Goal: Information Seeking & Learning: Learn about a topic

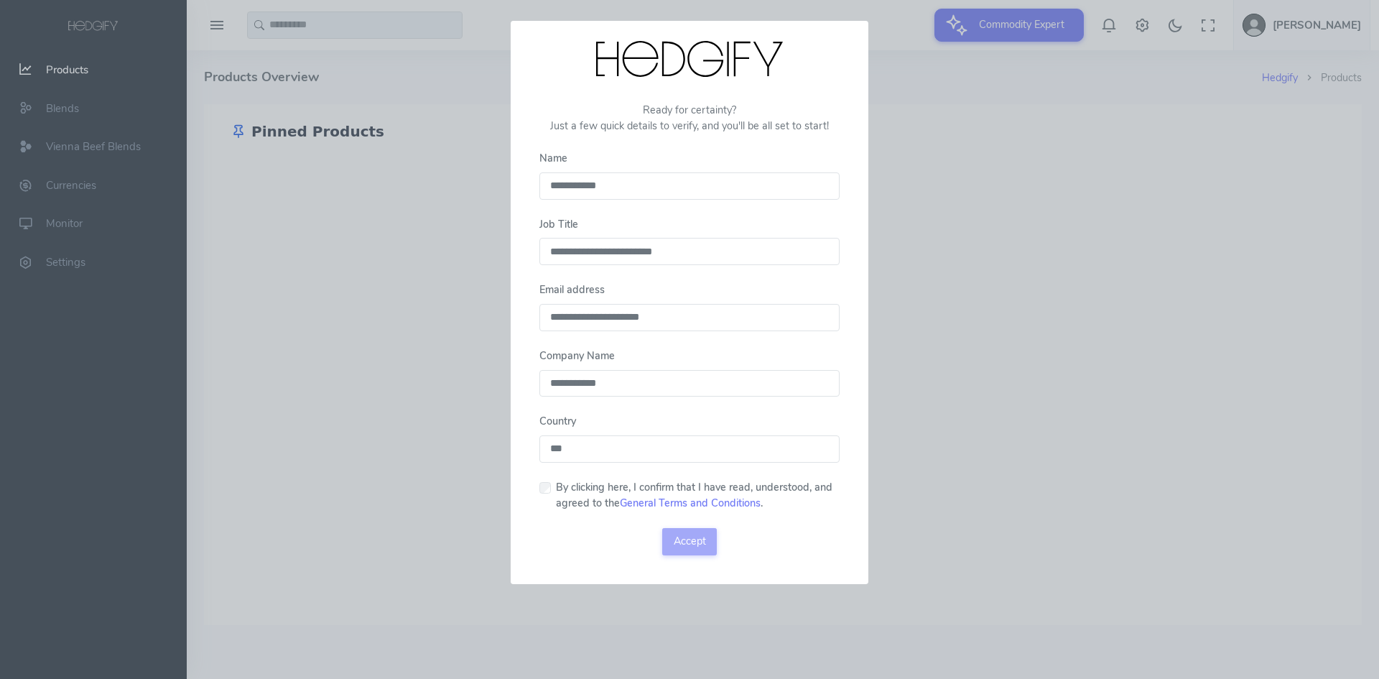
click at [606, 256] on input "**********" at bounding box center [689, 251] width 300 height 27
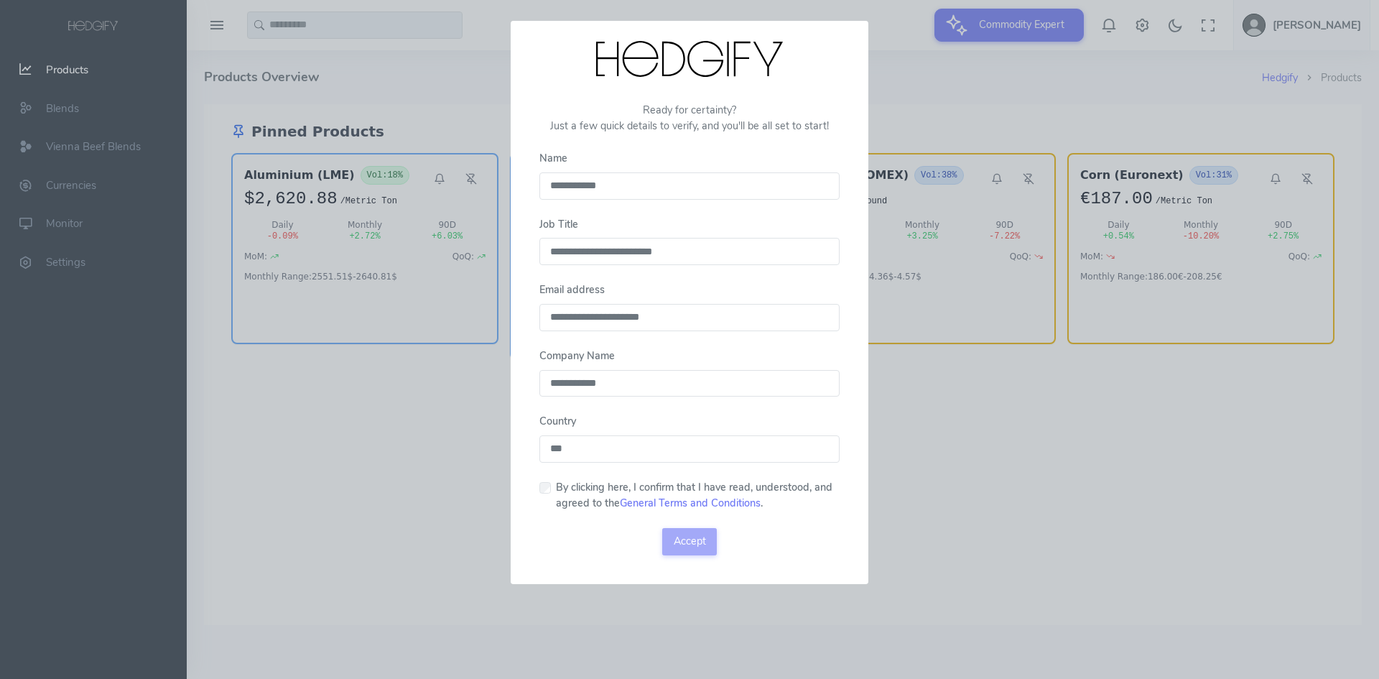
click at [606, 256] on input "**********" at bounding box center [689, 251] width 300 height 27
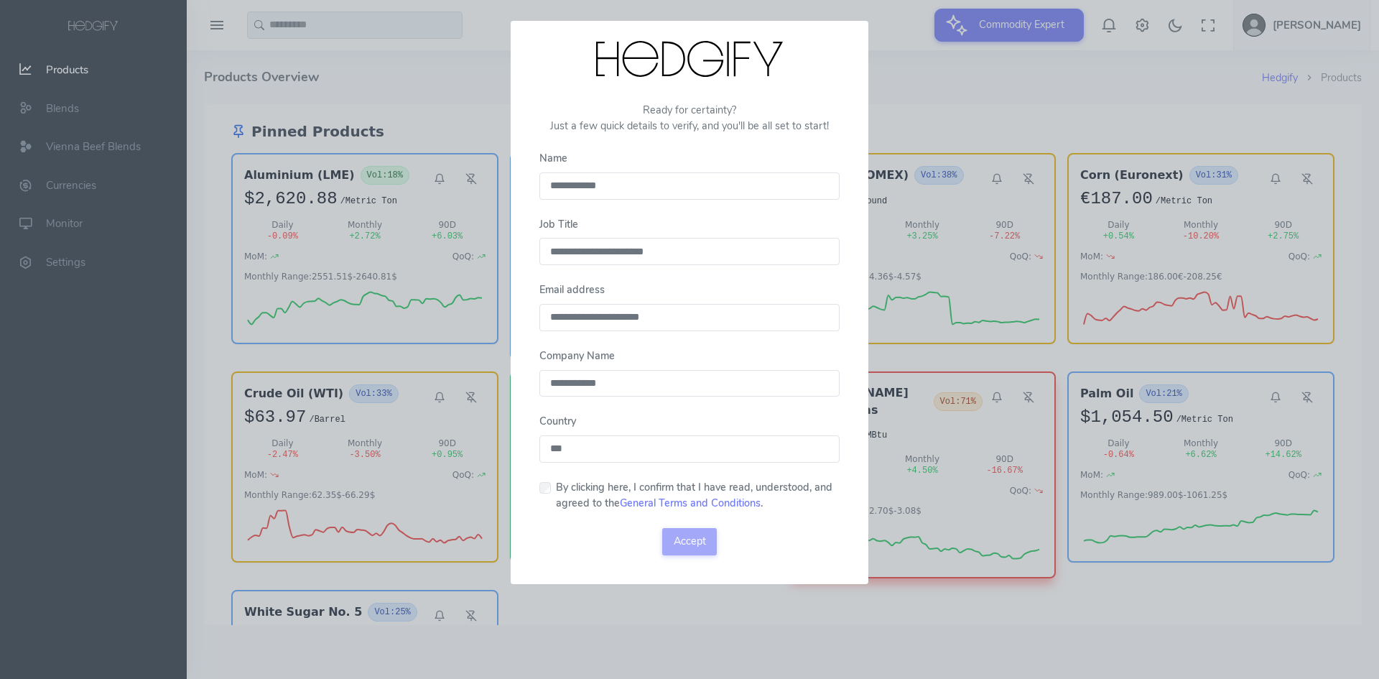
type input "**********"
click at [687, 544] on button "Accept" at bounding box center [689, 541] width 55 height 27
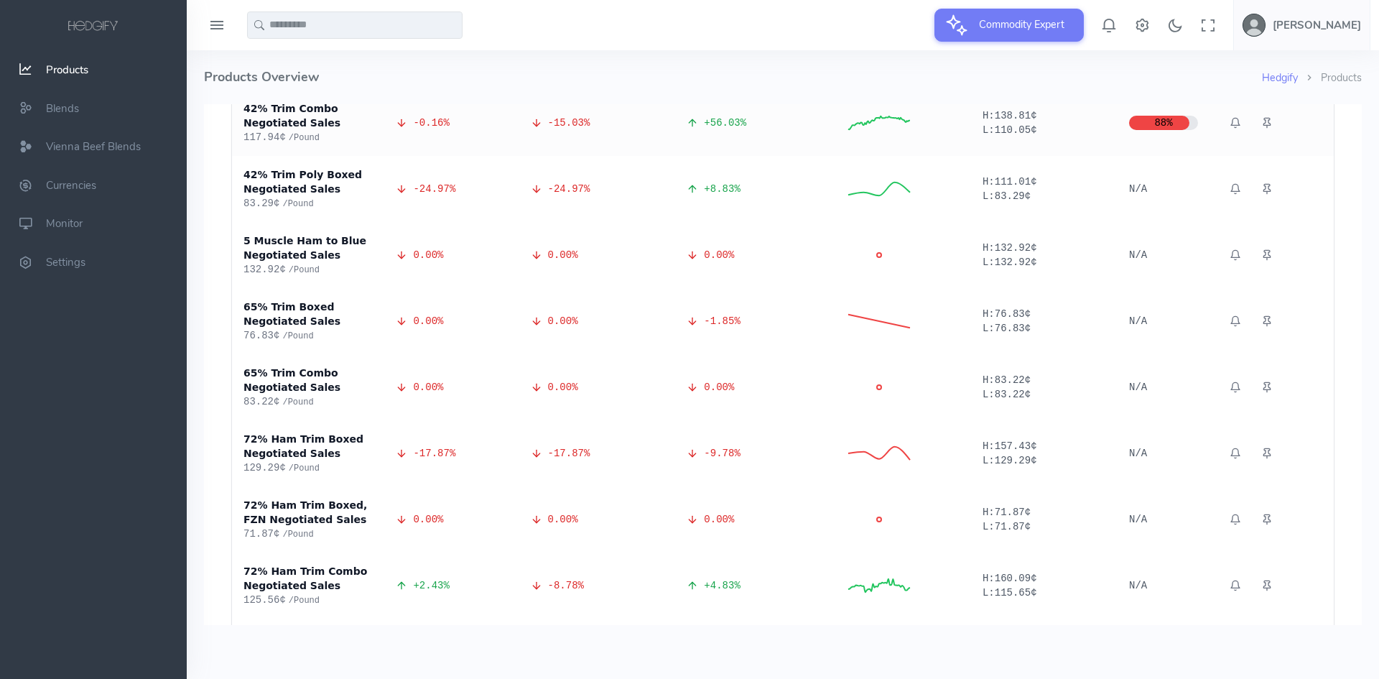
scroll to position [3376, 0]
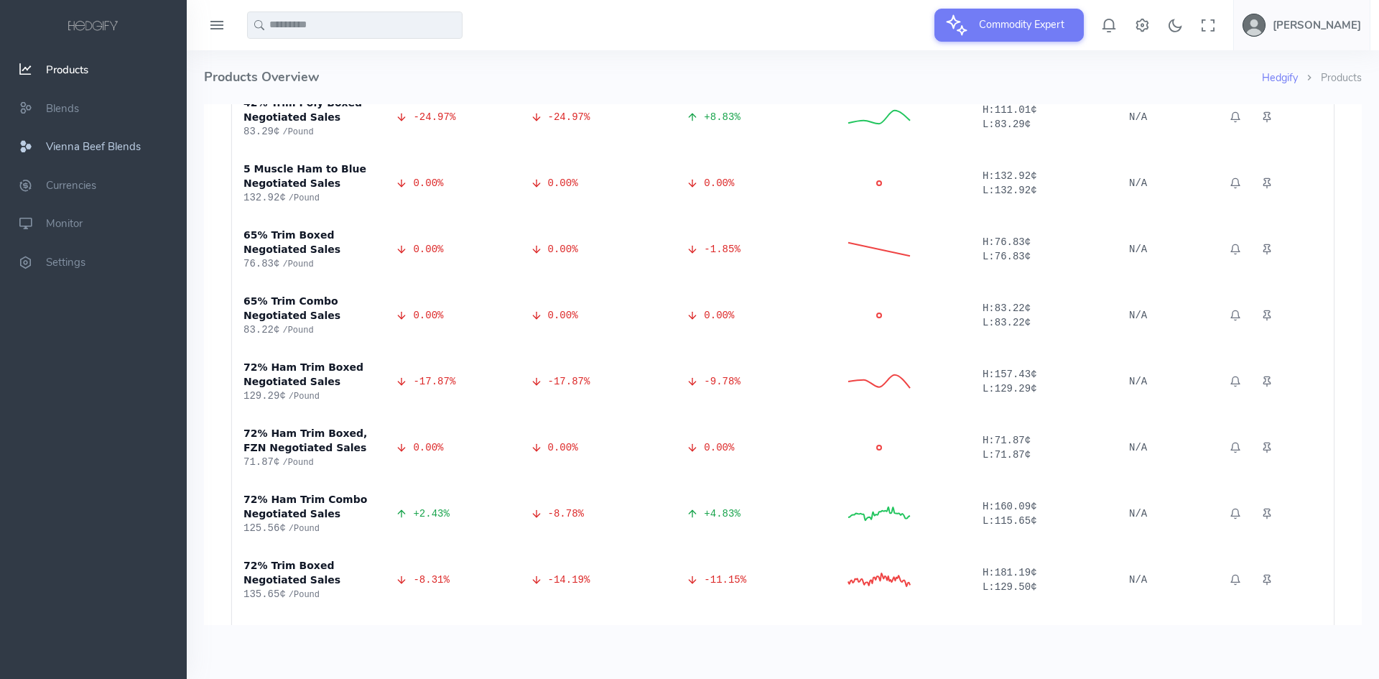
click at [133, 146] on span "Vienna Beef Blends" at bounding box center [93, 146] width 95 height 14
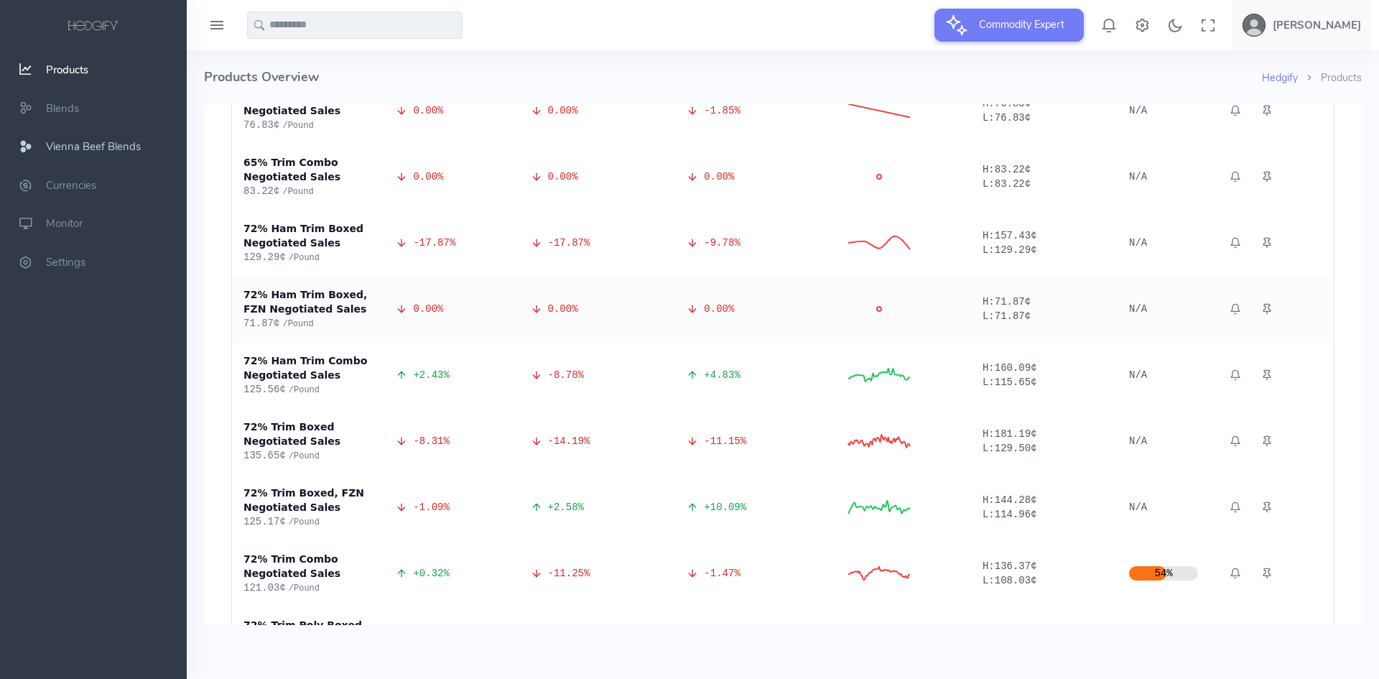
scroll to position [3520, 0]
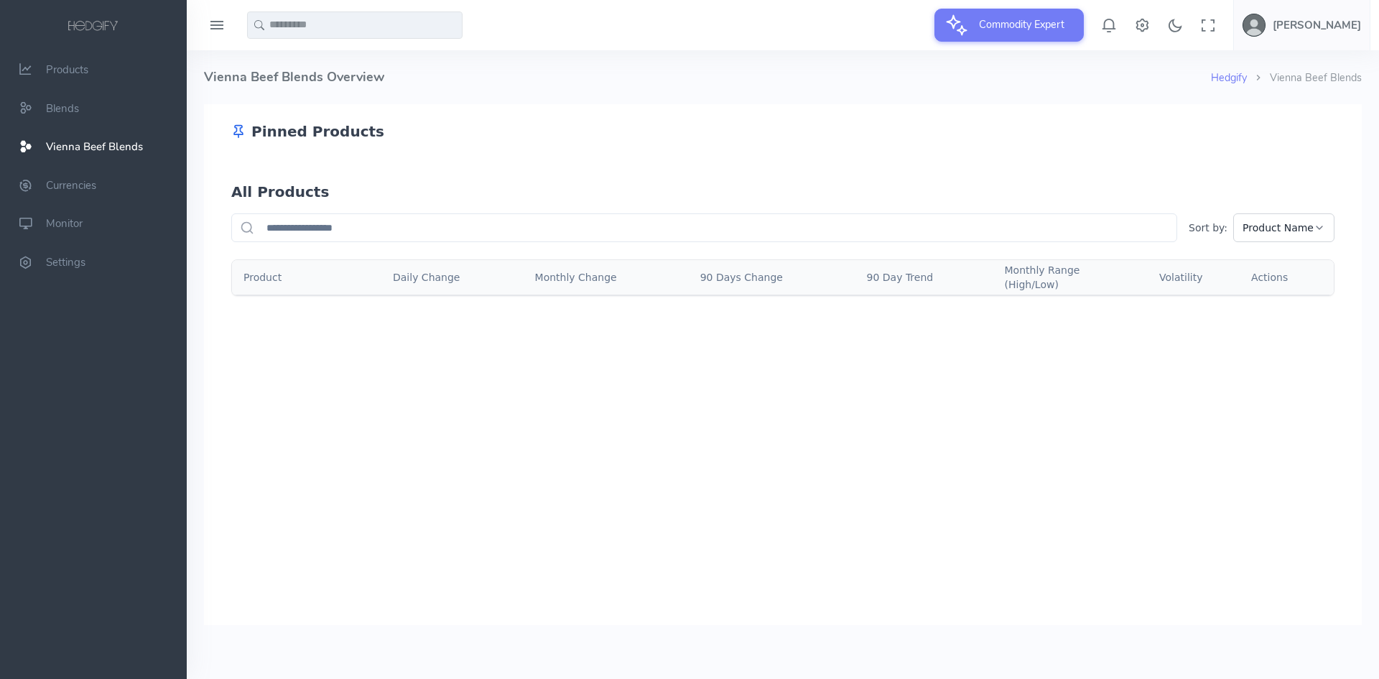
click at [100, 34] on span at bounding box center [93, 25] width 159 height 50
click at [1330, 29] on h5 "[PERSON_NAME]" at bounding box center [1317, 24] width 88 height 11
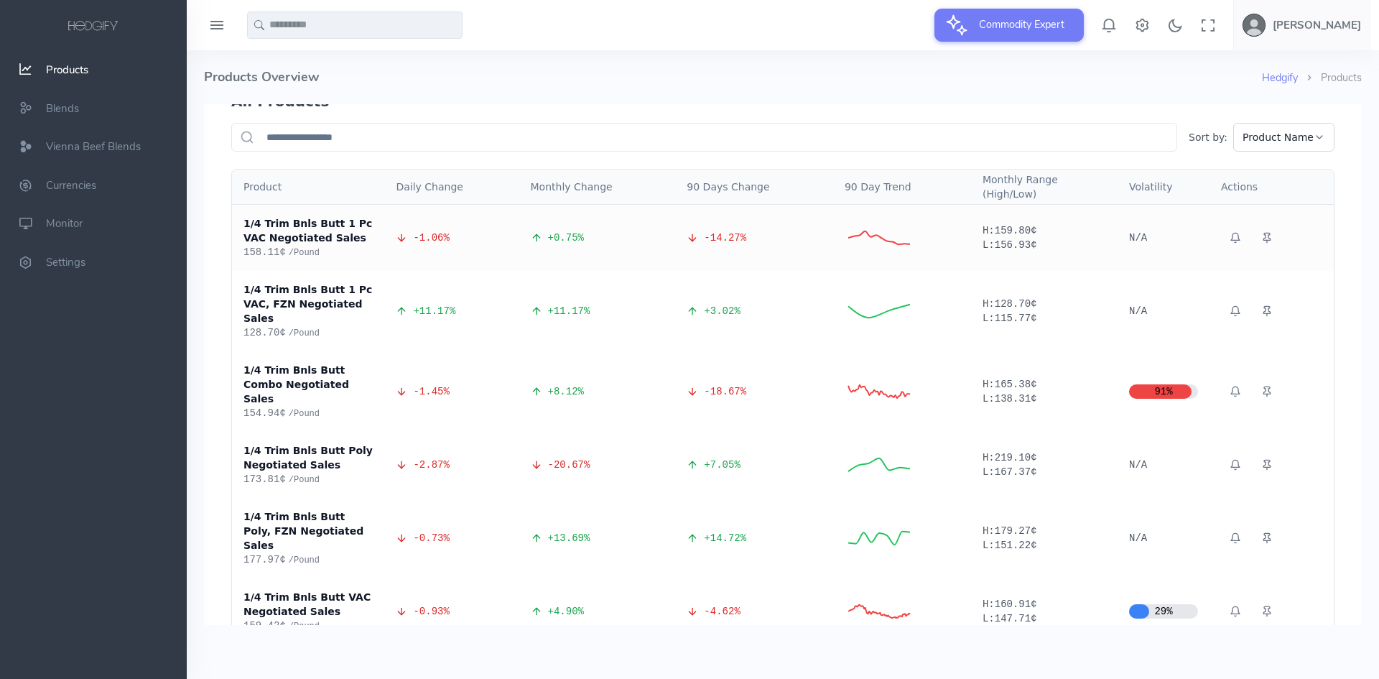
scroll to position [647, 0]
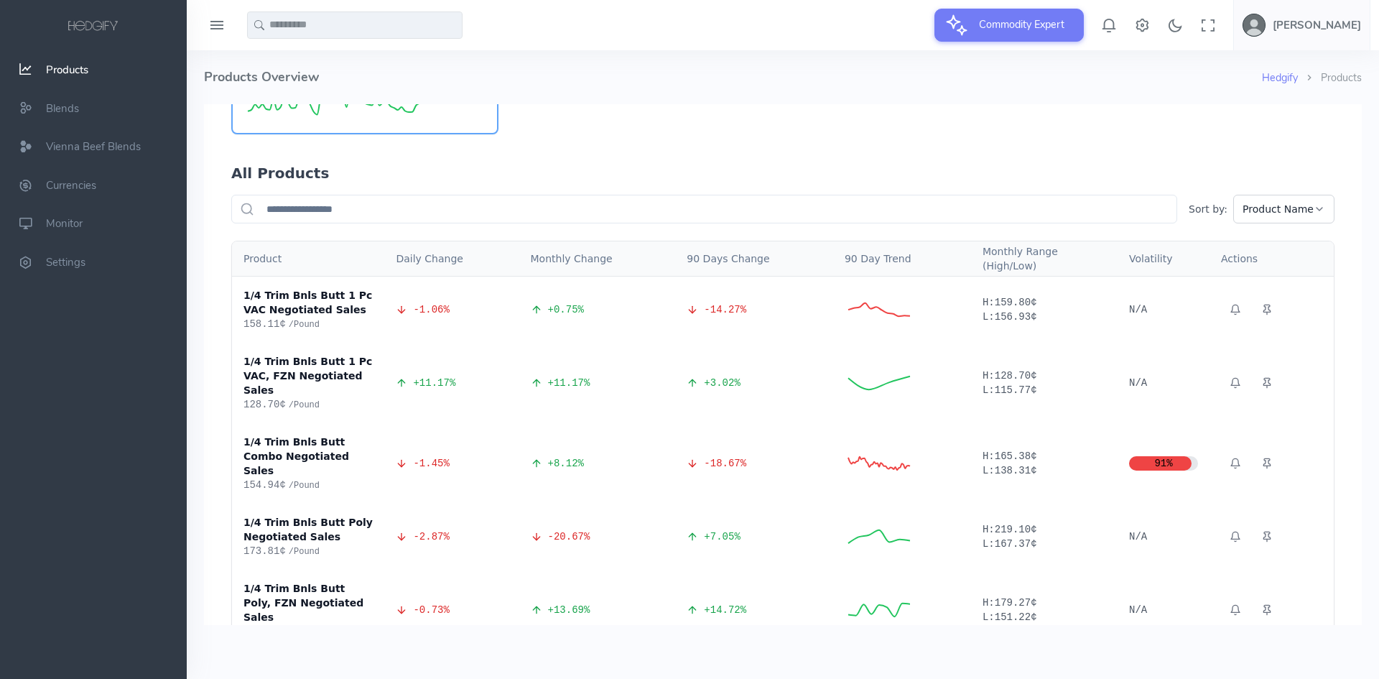
click at [945, 195] on input "text" at bounding box center [704, 209] width 946 height 29
click at [1301, 202] on span "Product Name" at bounding box center [1278, 209] width 71 height 14
click at [1142, 163] on div "All Products" at bounding box center [782, 173] width 1103 height 20
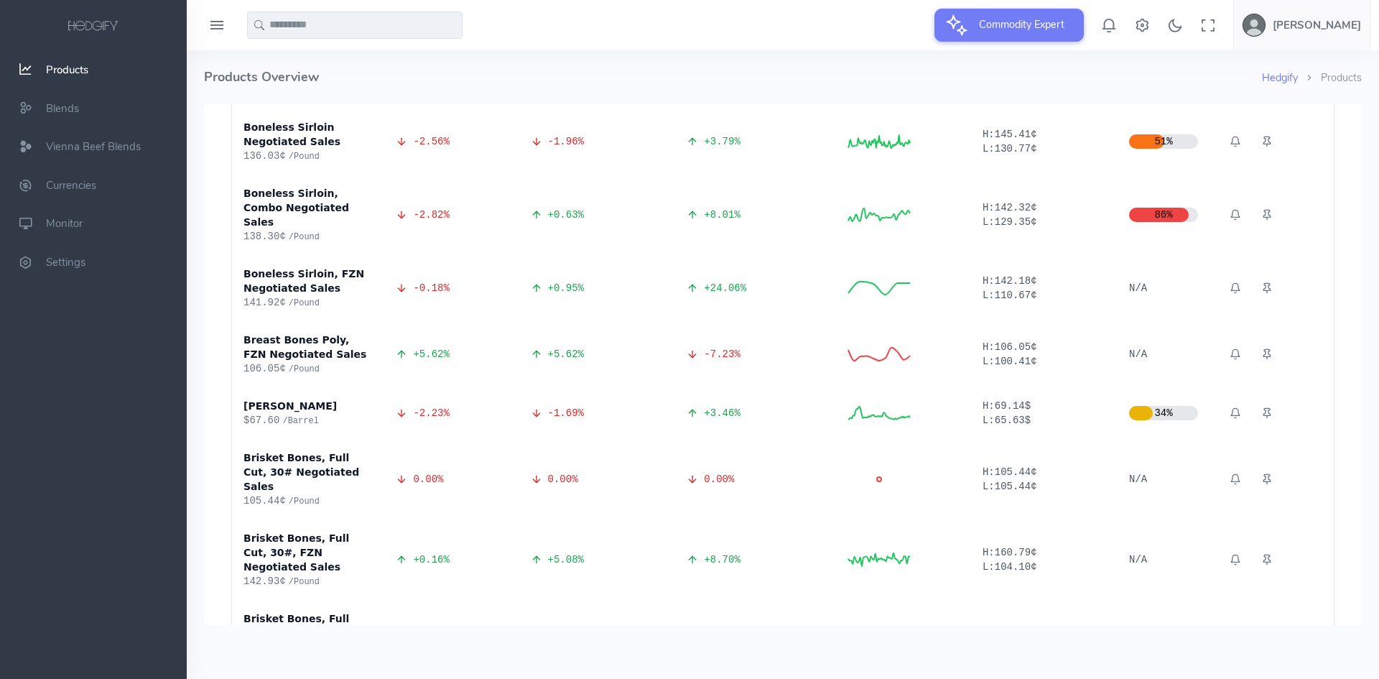
scroll to position [6178, 0]
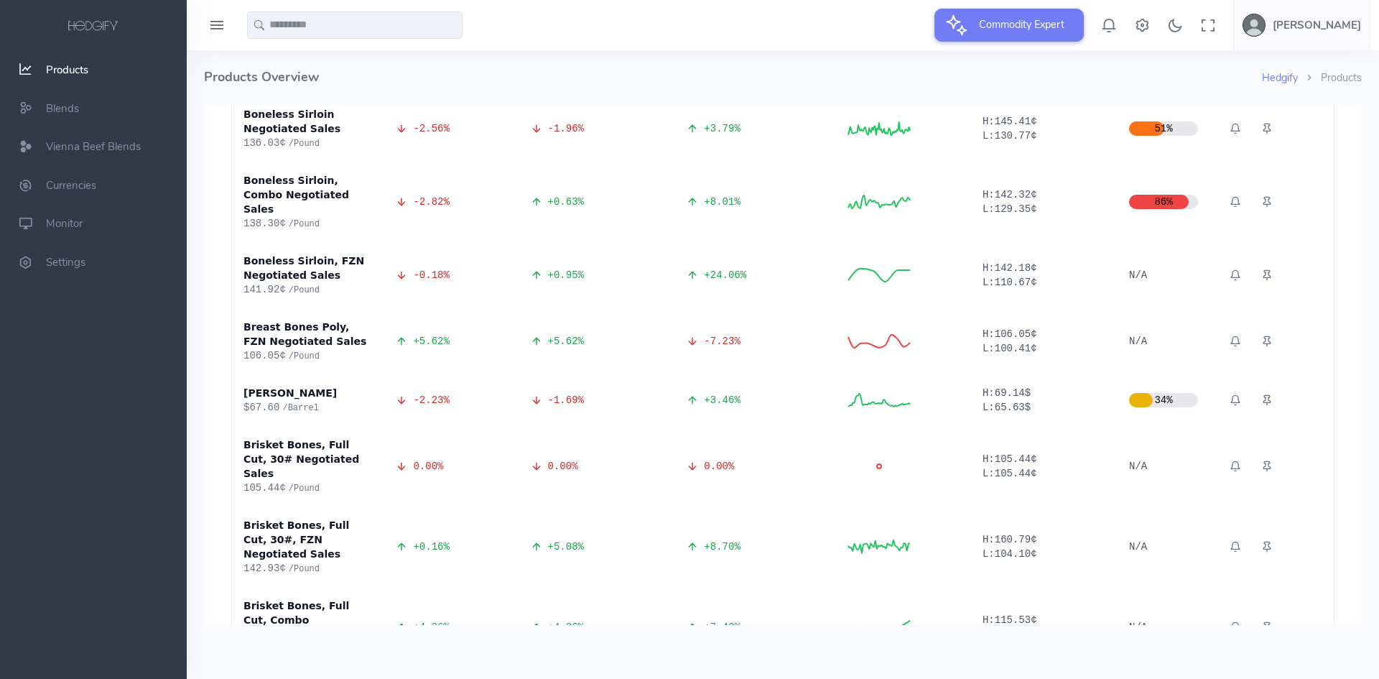
scroll to position [6194, 0]
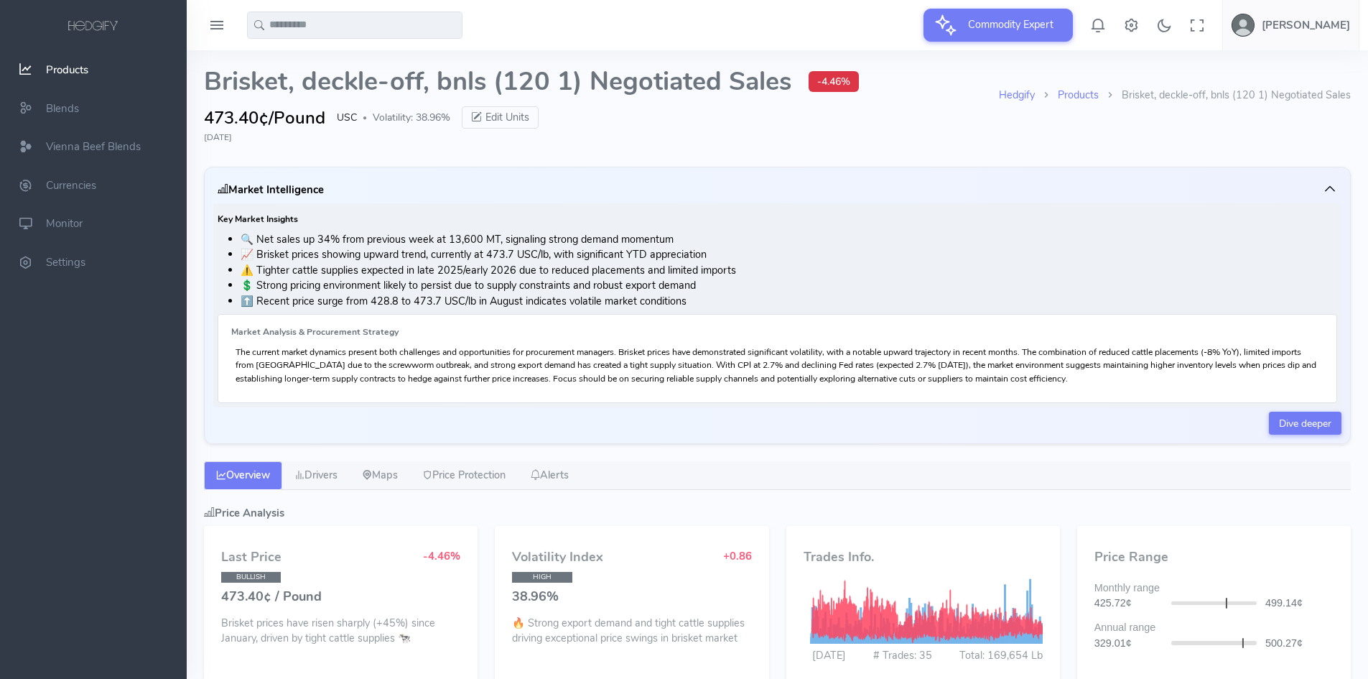
click at [264, 238] on li "🔍 Net sales up 34% from previous week at 13,600 MT, signaling strong demand mom…" at bounding box center [789, 240] width 1097 height 16
type input "**********"
click at [418, 120] on span "Volatility: 38.96%" at bounding box center [412, 117] width 78 height 15
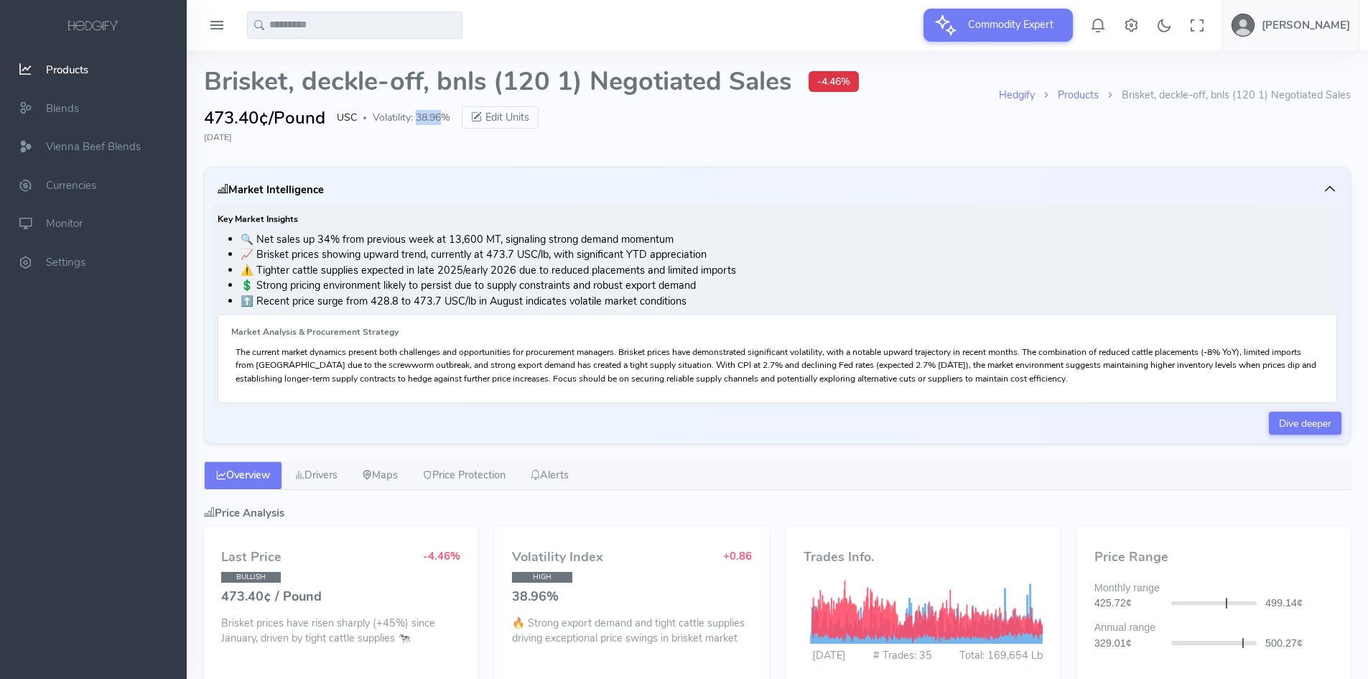
click at [418, 120] on span "Volatility: 38.96%" at bounding box center [412, 117] width 78 height 15
click at [322, 252] on li "📈 Brisket prices showing upward trend, currently at 473.7 USC/lb, with signific…" at bounding box center [789, 255] width 1097 height 16
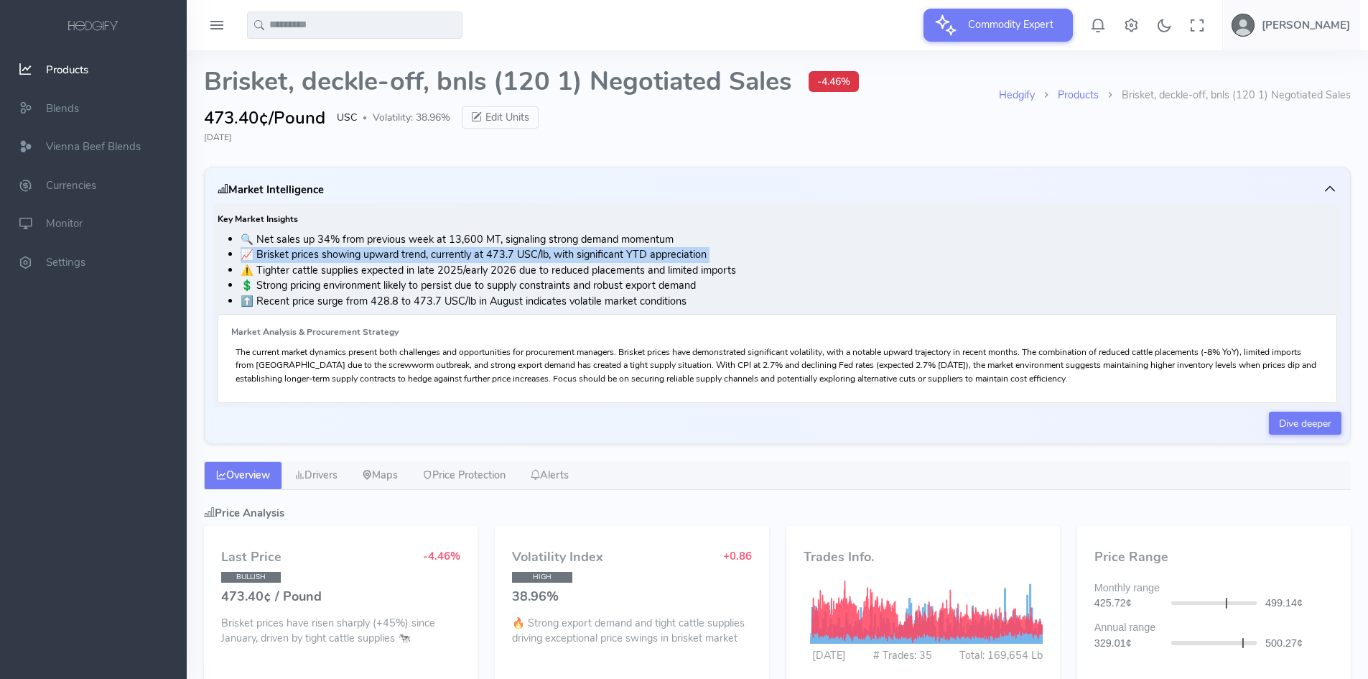
click at [322, 252] on li "📈 Brisket prices showing upward trend, currently at 473.7 USC/lb, with signific…" at bounding box center [789, 255] width 1097 height 16
click at [295, 274] on li "⚠️ Tighter cattle supplies expected in late 2025/early 2026 due to reduced plac…" at bounding box center [789, 271] width 1097 height 16
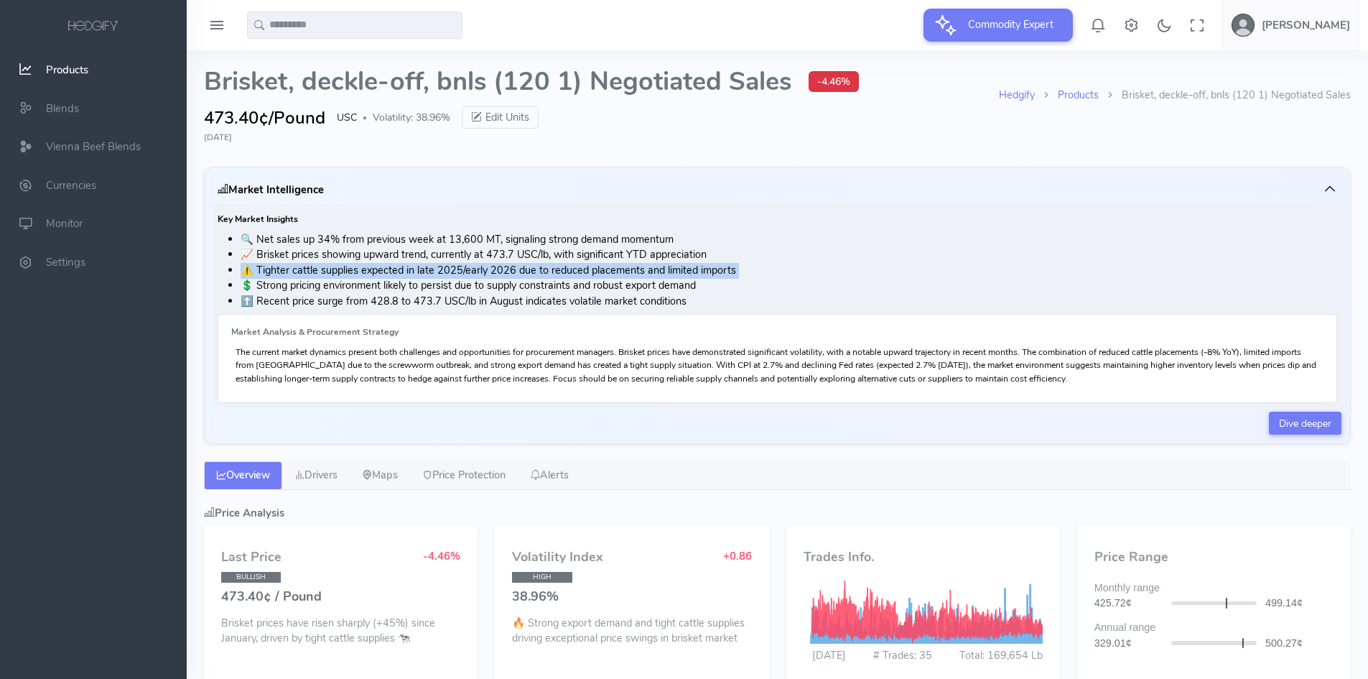
click at [295, 274] on li "⚠️ Tighter cattle supplies expected in late 2025/early 2026 due to reduced plac…" at bounding box center [789, 271] width 1097 height 16
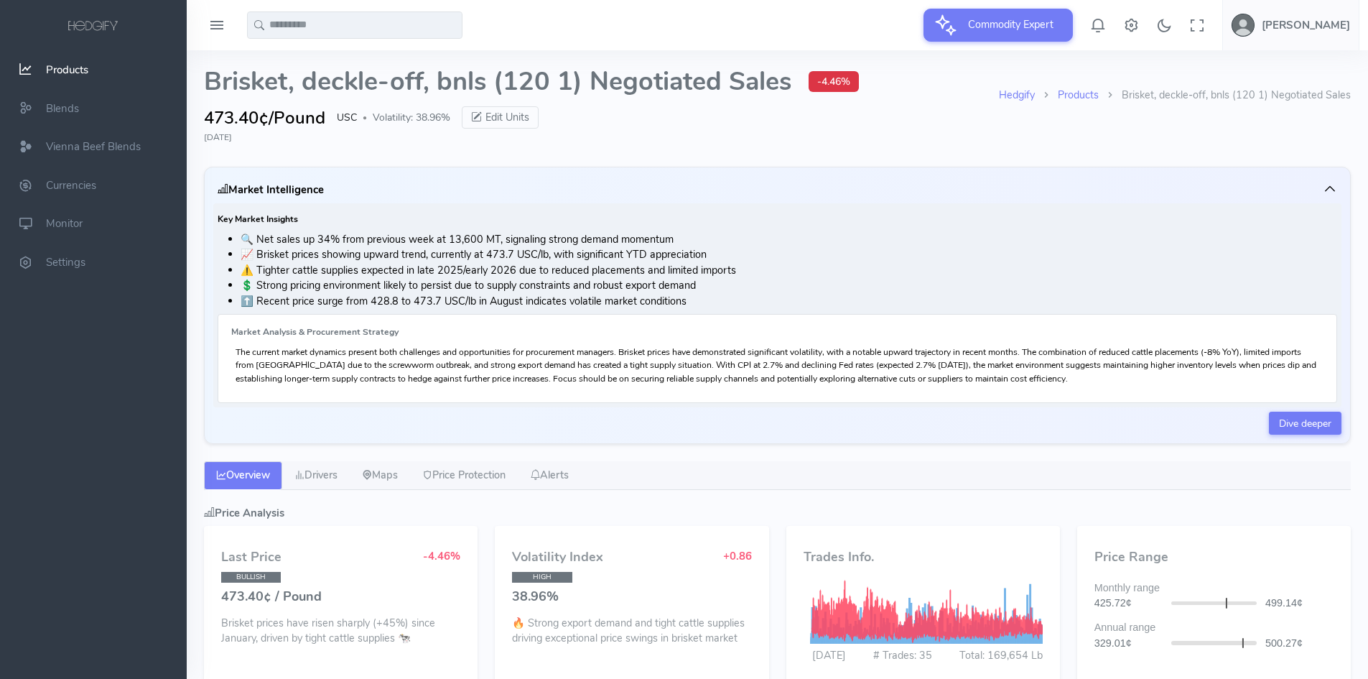
click at [297, 295] on li "⬆️ Recent price surge from 428.8 to 473.7 USC/lb in August indicates volatile m…" at bounding box center [789, 302] width 1097 height 16
click at [295, 287] on li "💲 Strong pricing environment likely to persist due to supply constraints and ro…" at bounding box center [789, 286] width 1097 height 16
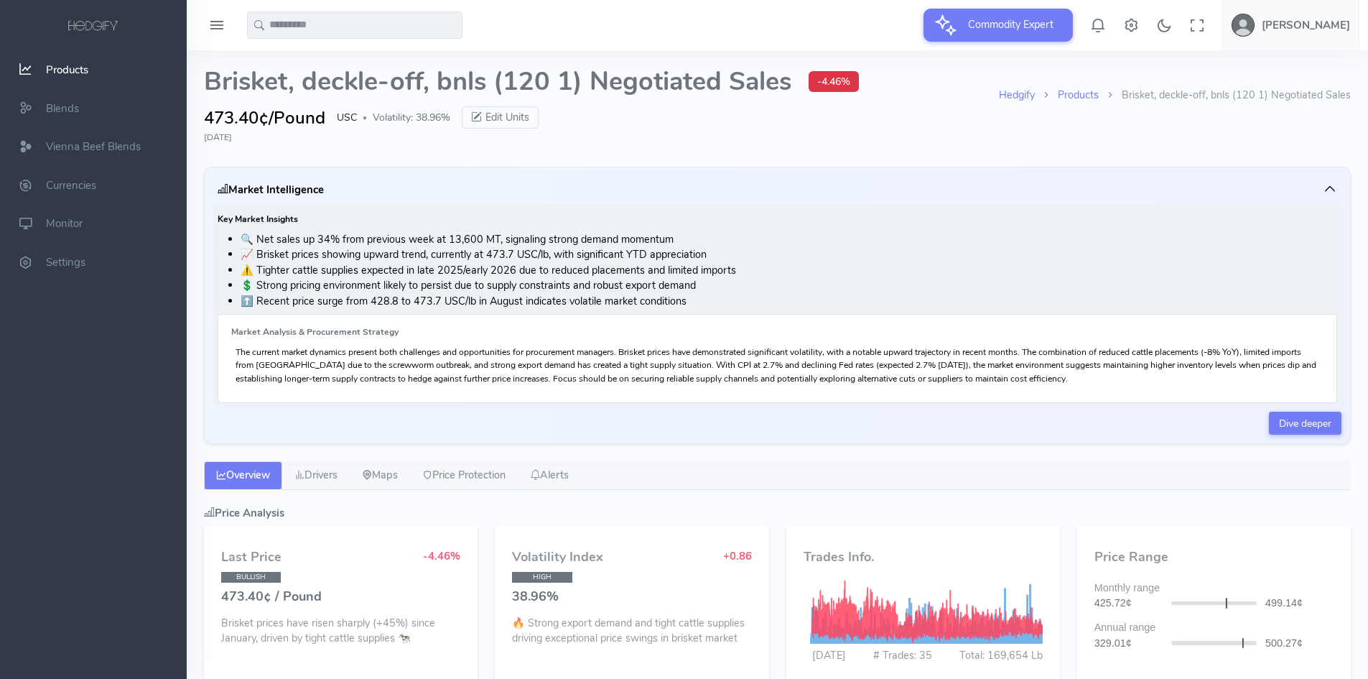
click at [296, 304] on li "⬆️ Recent price surge from 428.8 to 473.7 USC/lb in August indicates volatile m…" at bounding box center [789, 302] width 1097 height 16
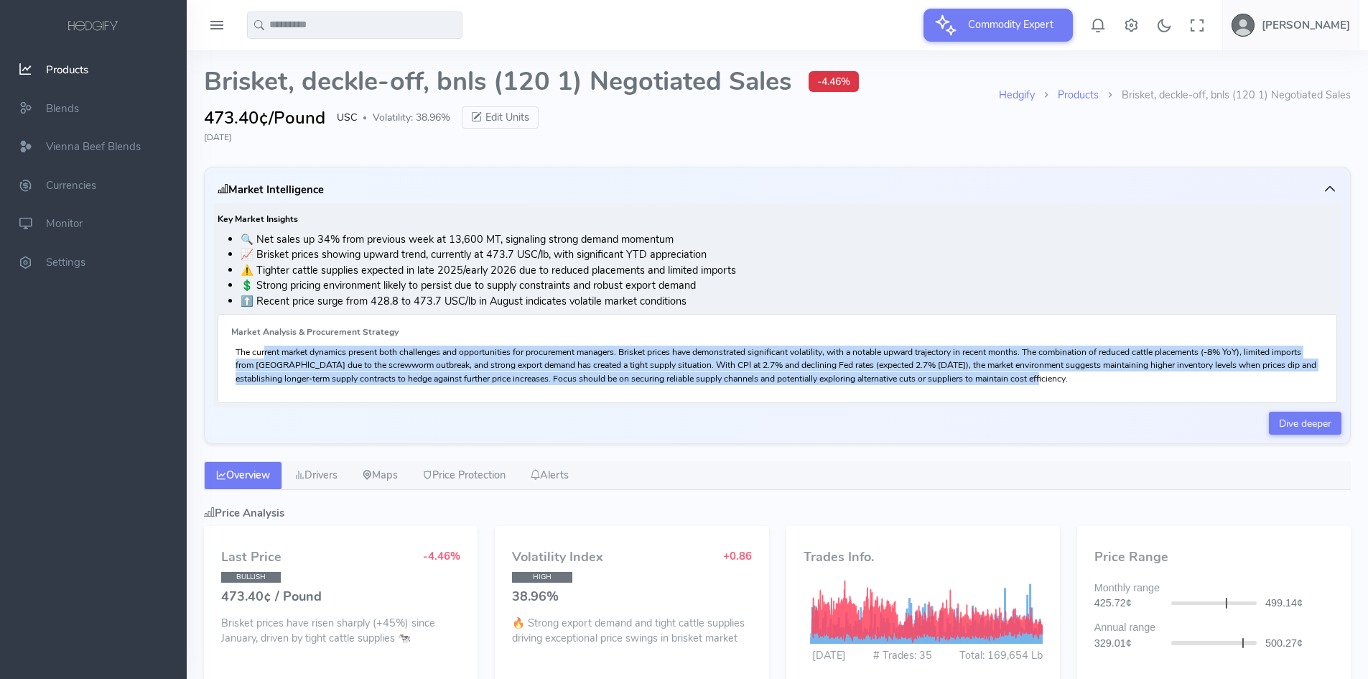
drag, startPoint x: 241, startPoint y: 347, endPoint x: 1070, endPoint y: 382, distance: 829.0
click at [1070, 382] on p "The current market dynamics present both challenges and opportunities for procu…" at bounding box center [778, 366] width 1084 height 40
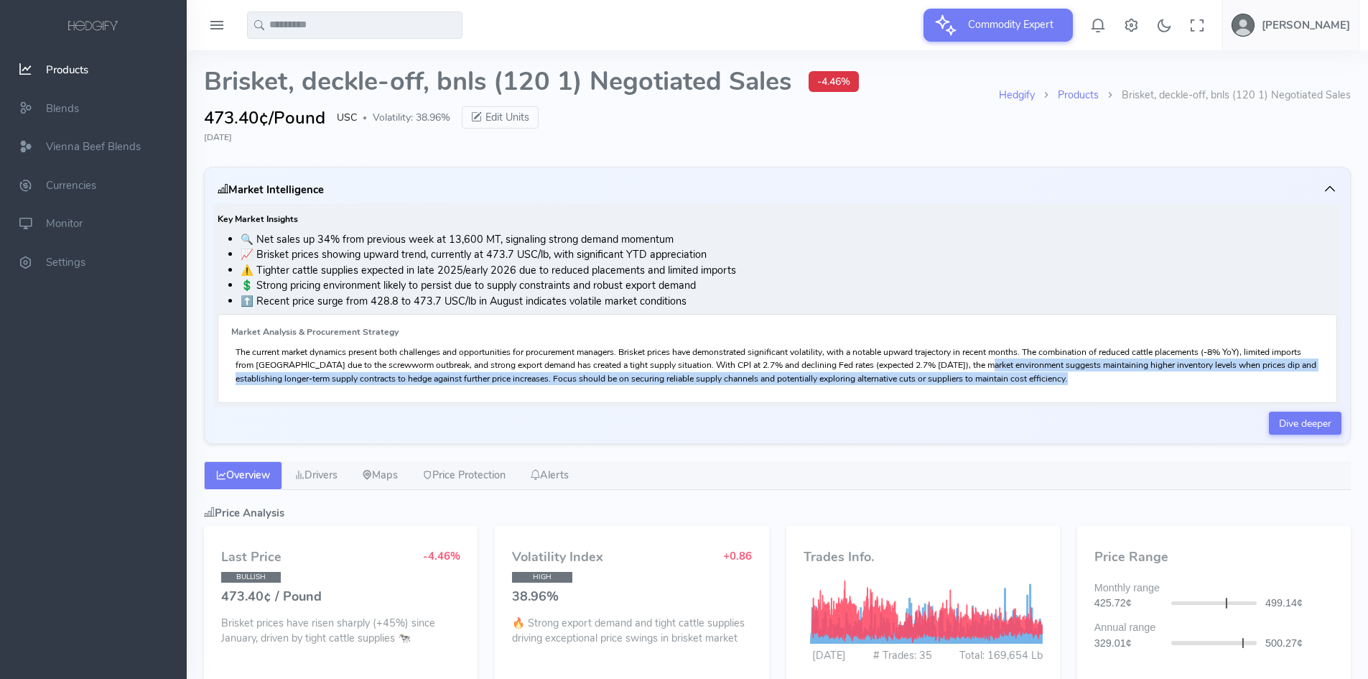
drag, startPoint x: 1159, startPoint y: 379, endPoint x: 993, endPoint y: 369, distance: 166.3
click at [993, 369] on p "The current market dynamics present both challenges and opportunities for procu…" at bounding box center [778, 366] width 1084 height 40
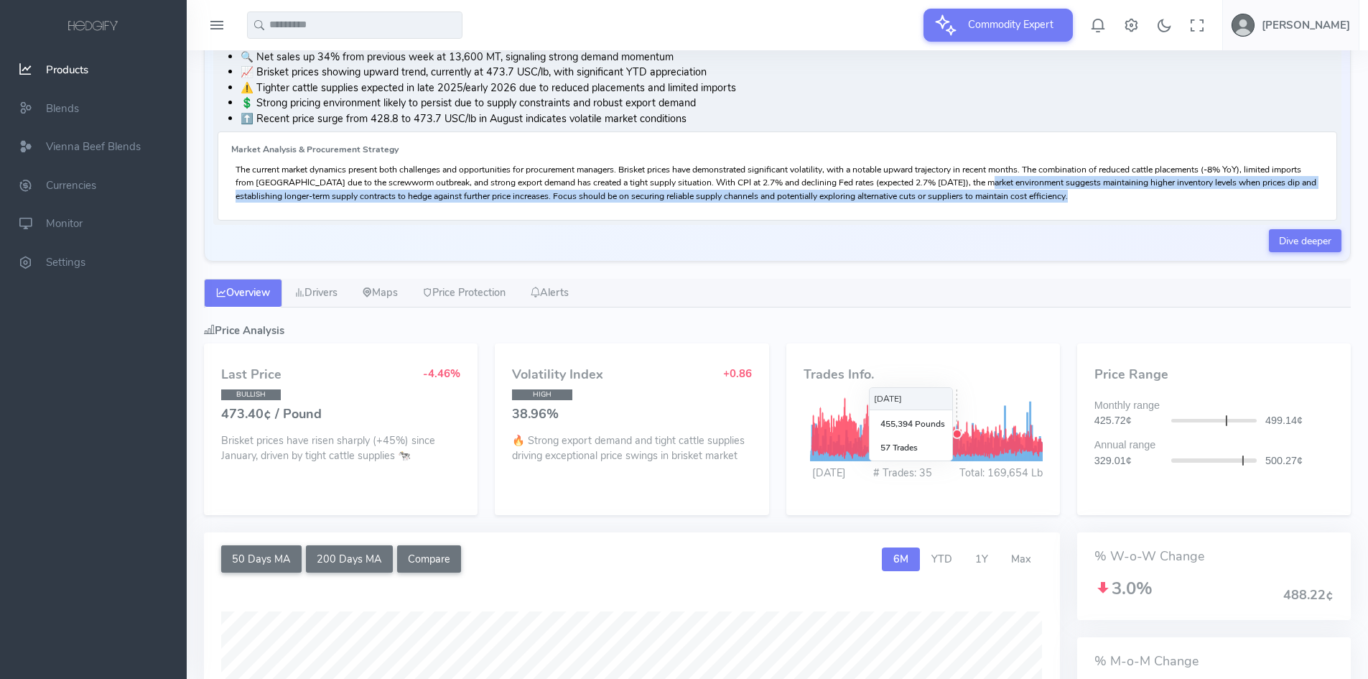
scroll to position [216, 0]
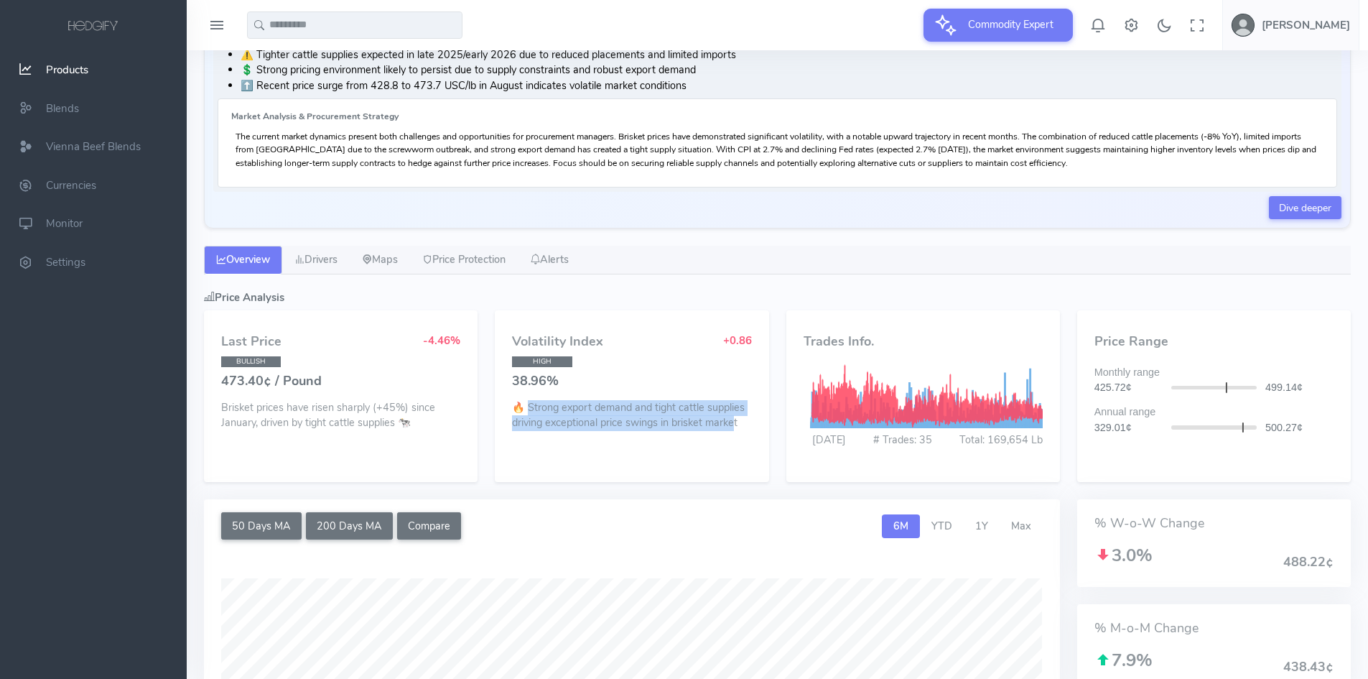
drag, startPoint x: 532, startPoint y: 404, endPoint x: 737, endPoint y: 427, distance: 206.1
click at [737, 427] on p "🔥 Strong export demand and tight cattle supplies driving exceptional price swin…" at bounding box center [631, 415] width 239 height 31
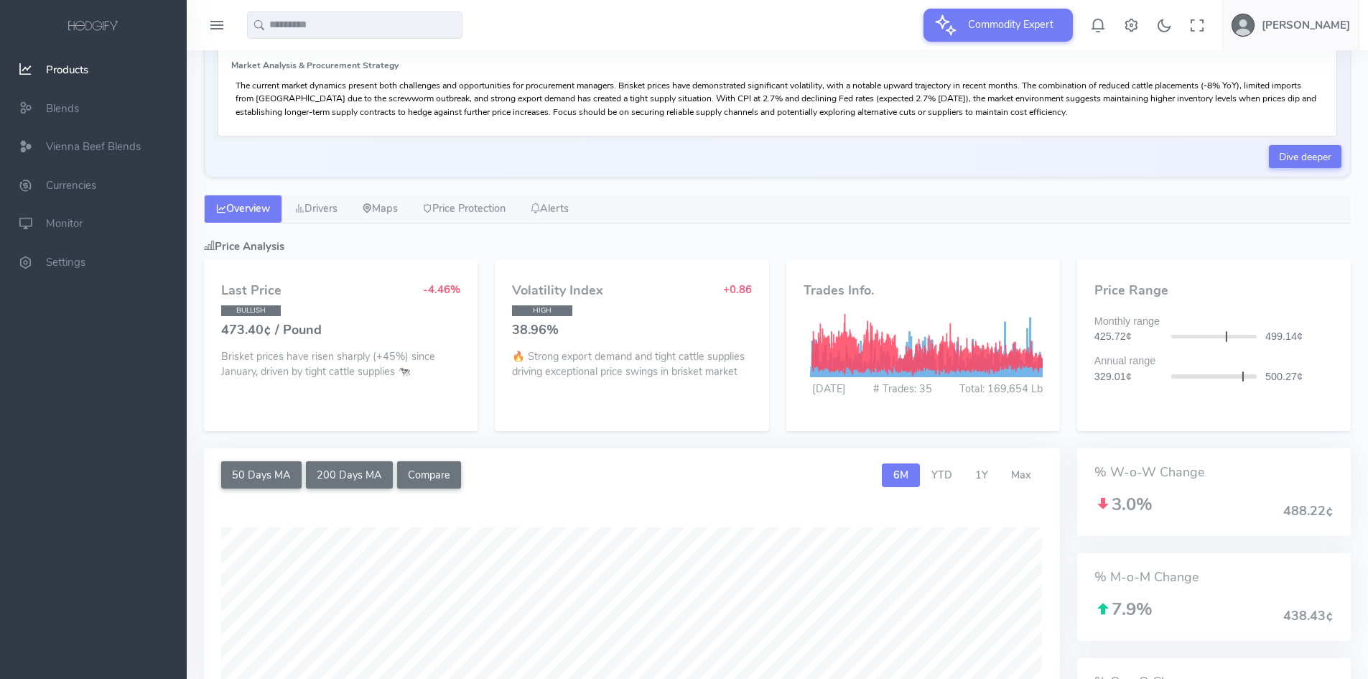
scroll to position [287, 0]
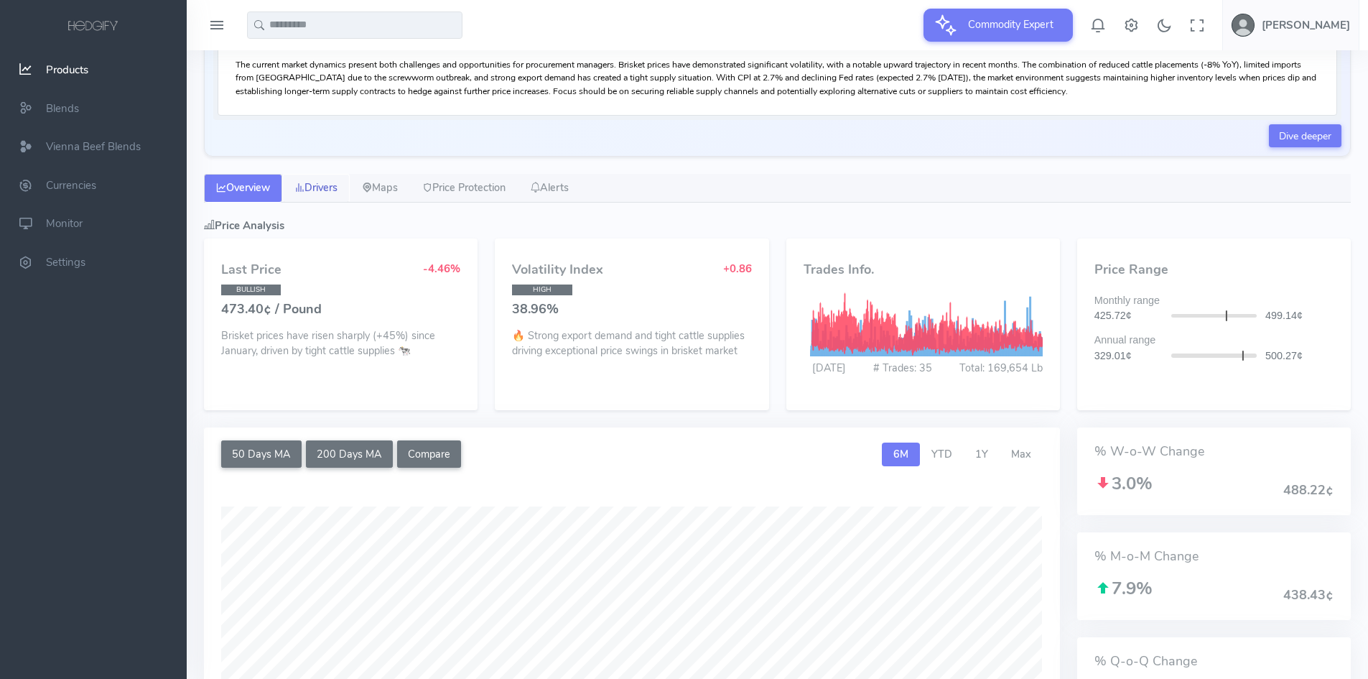
click at [350, 190] on link "Drivers" at bounding box center [316, 188] width 68 height 29
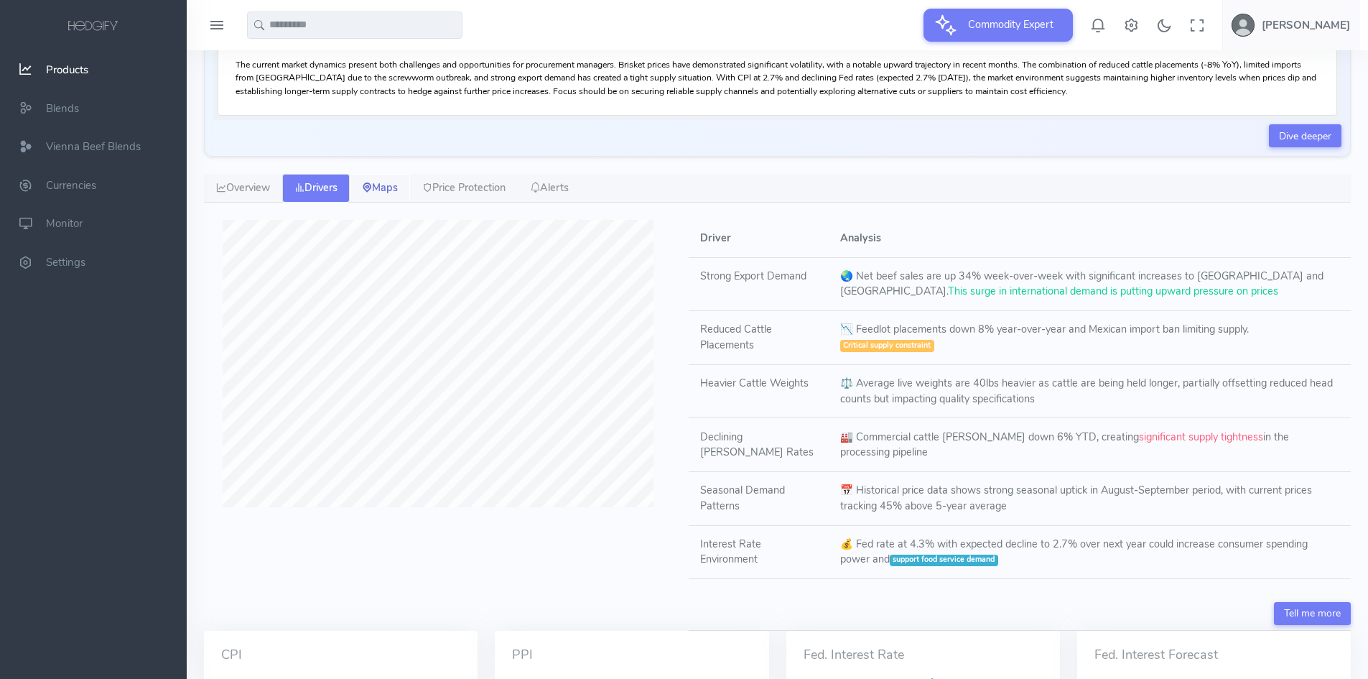
click at [382, 194] on link "Maps" at bounding box center [380, 188] width 60 height 29
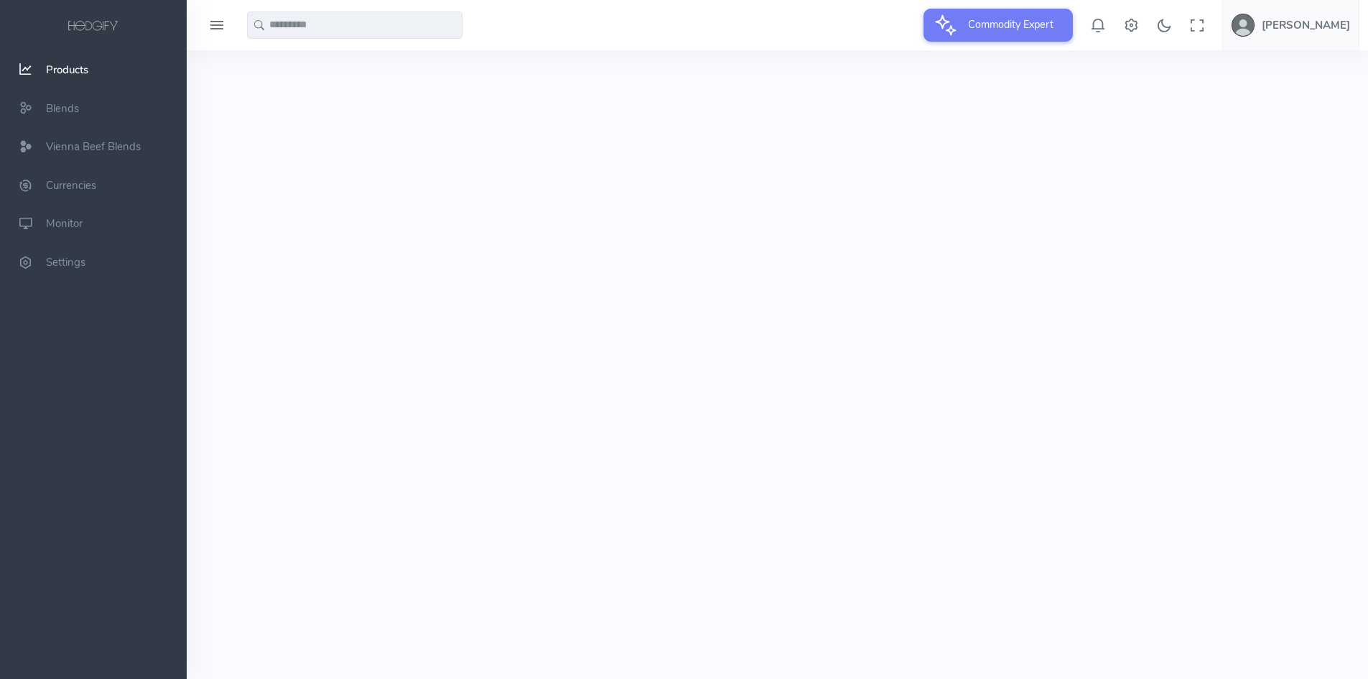
scroll to position [504, 0]
click at [819, 655] on div "Hedgify Products Brisket, deckle-off, bnls (120 1) Negotiated Sales Brisket, de…" at bounding box center [778, 113] width 1182 height 1132
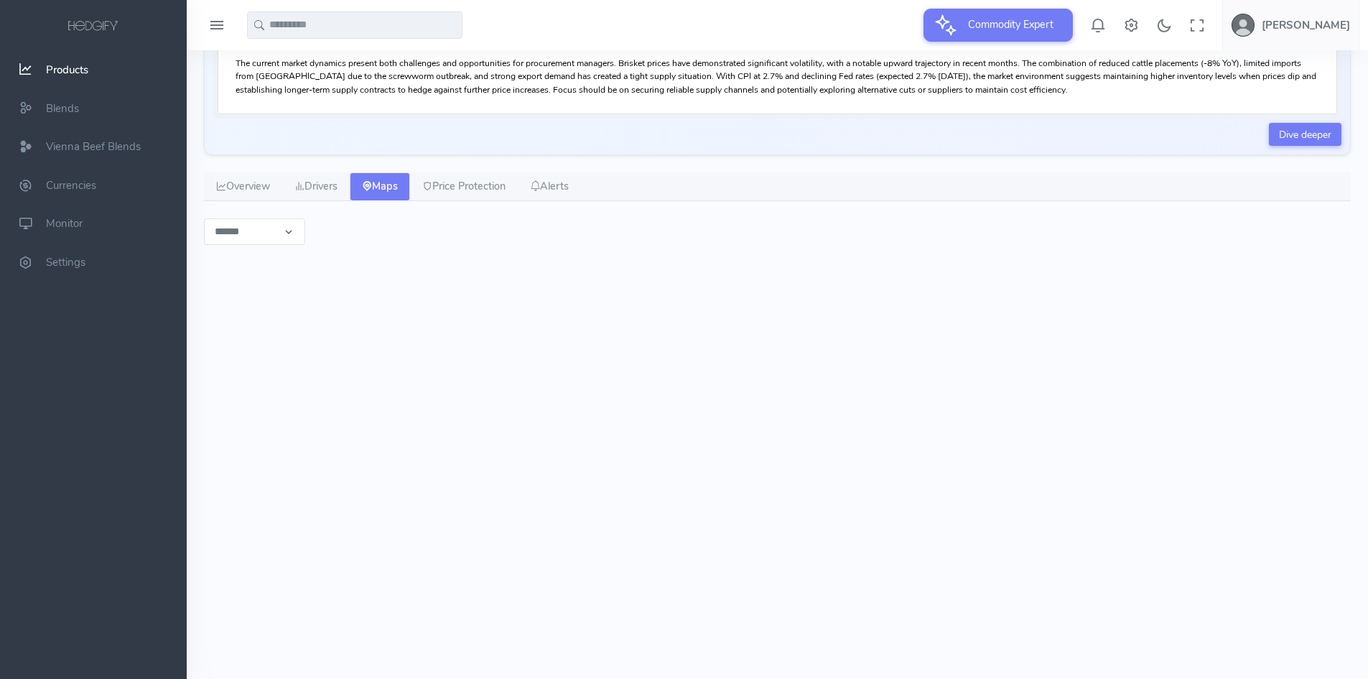
scroll to position [288, 0]
click at [492, 184] on link "Price Protection" at bounding box center [464, 187] width 108 height 29
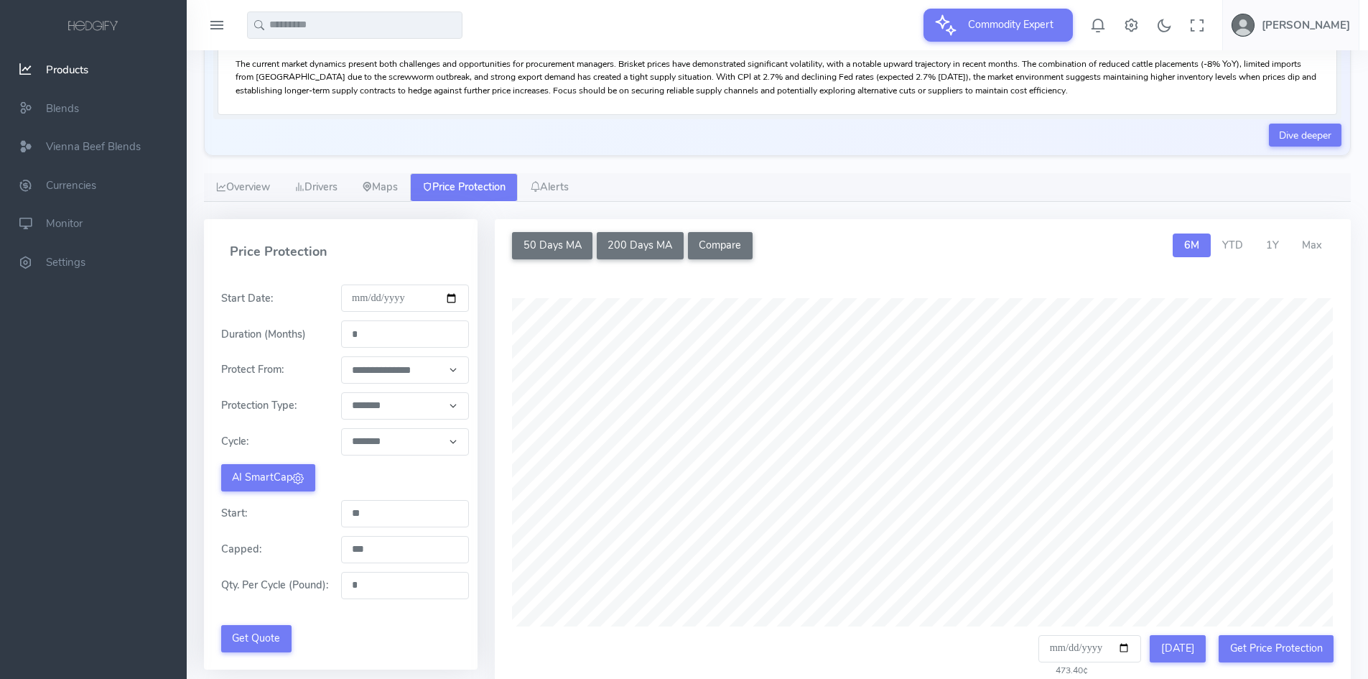
scroll to position [360, 0]
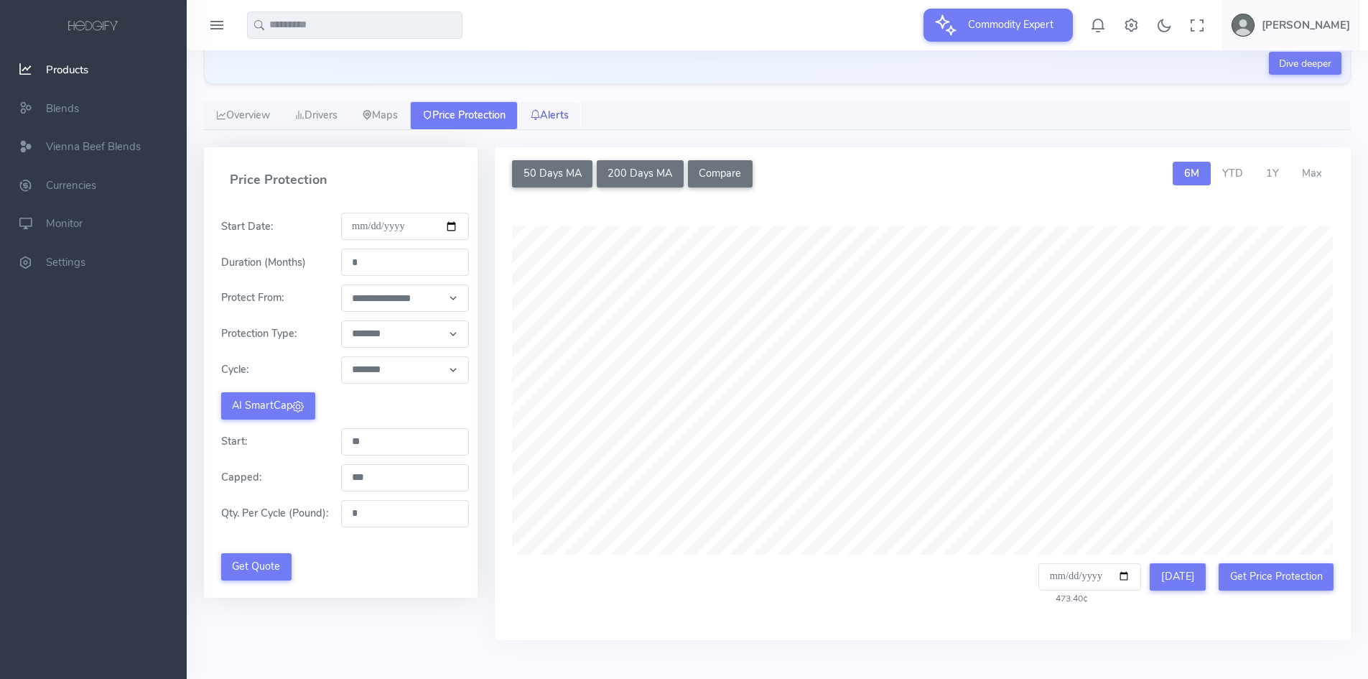
click at [557, 123] on link "Alerts" at bounding box center [549, 115] width 63 height 29
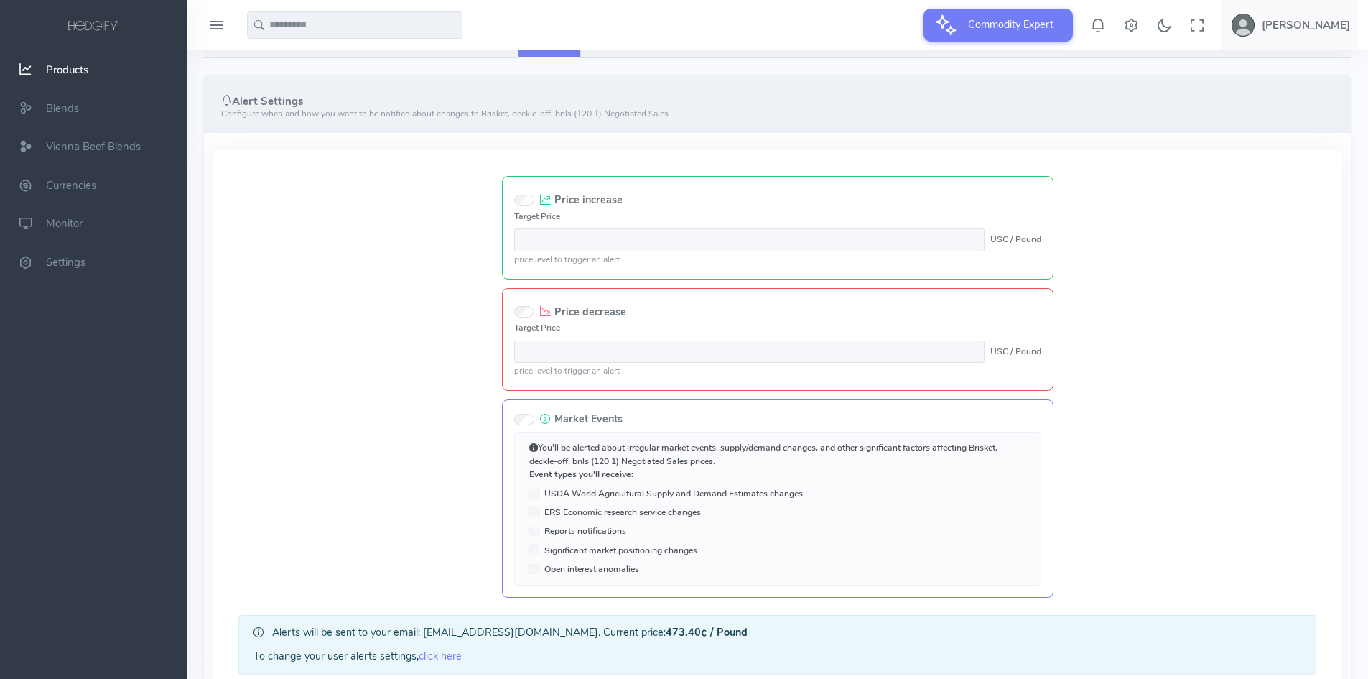
scroll to position [504, 0]
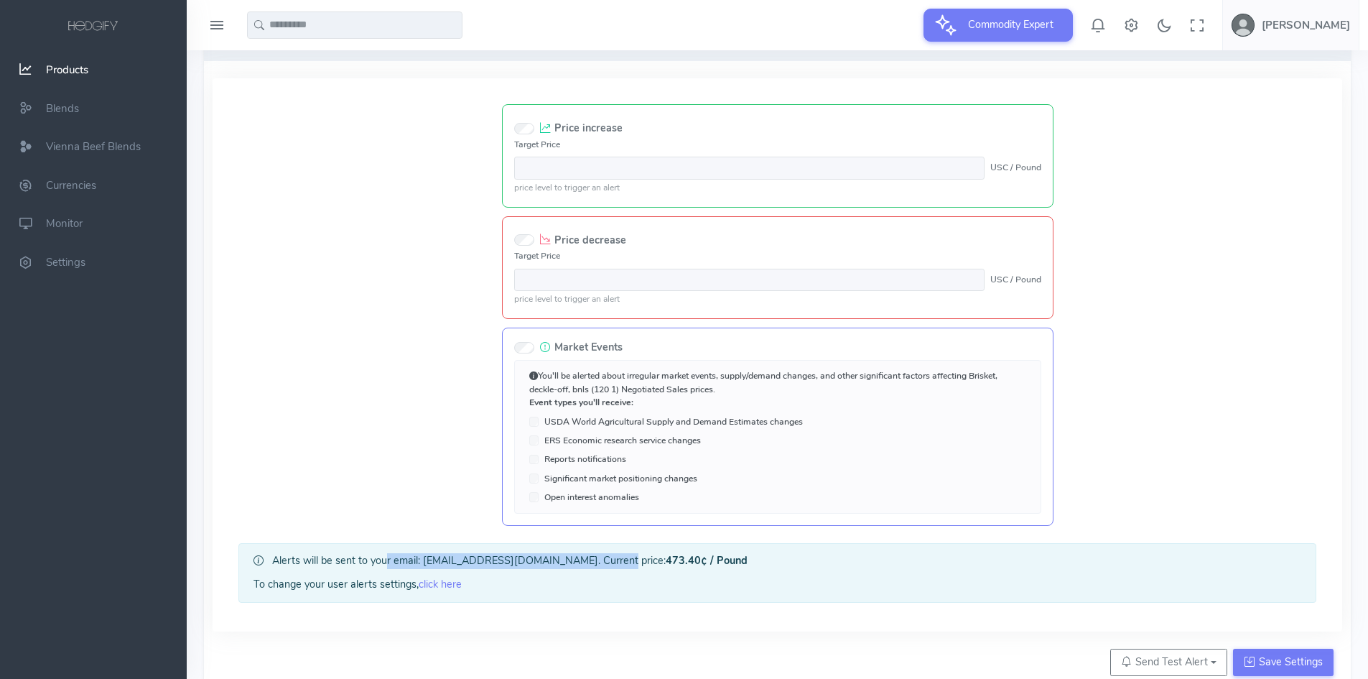
drag, startPoint x: 384, startPoint y: 560, endPoint x: 575, endPoint y: 567, distance: 191.2
click at [575, 567] on div "Alerts will be sent to your email: sstorr@viennabeef.com. Current price: 473.40…" at bounding box center [778, 561] width 1048 height 16
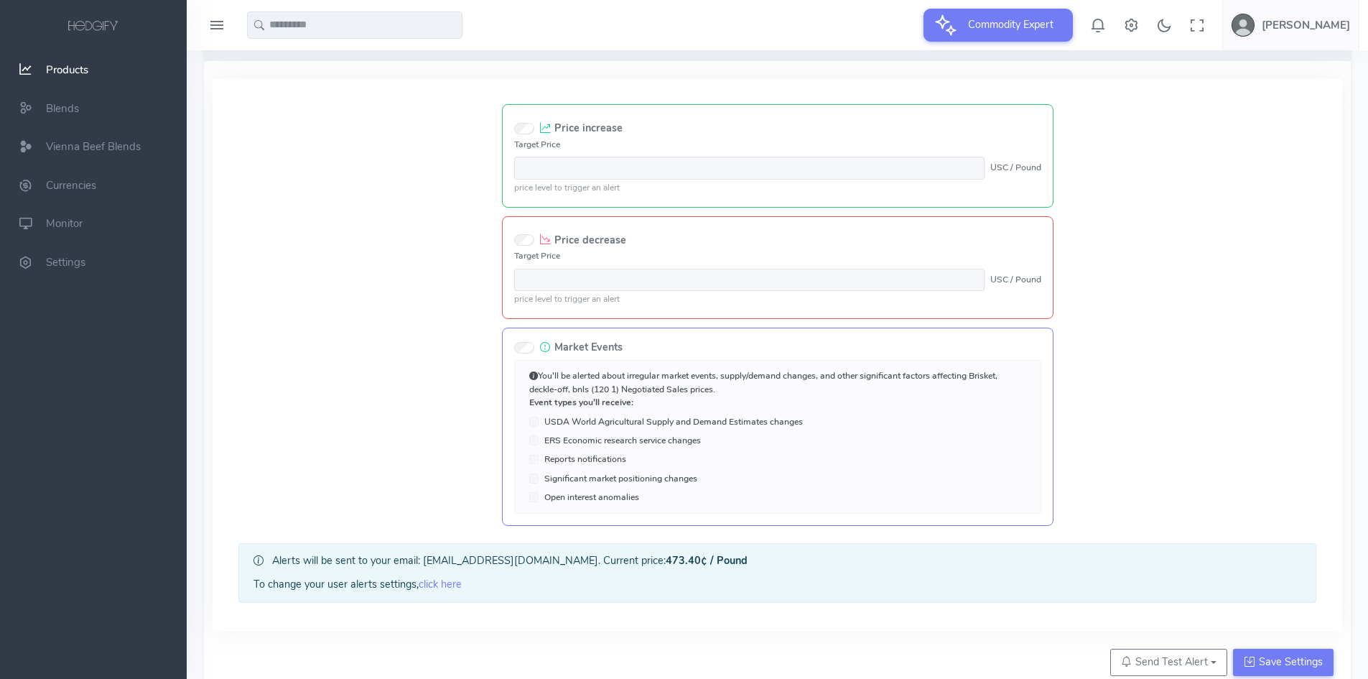
click at [414, 437] on div "Price increase Target Price ***** USC / Pound price level to trigger an alert P…" at bounding box center [777, 354] width 1113 height 553
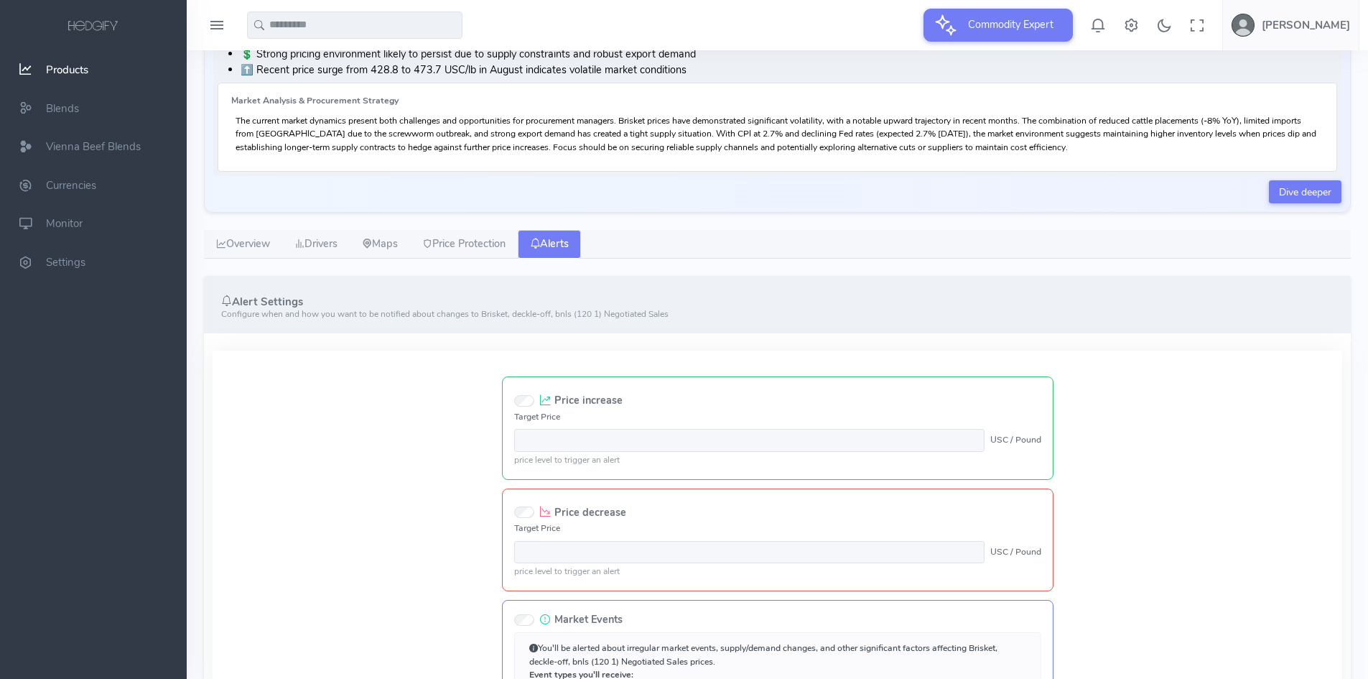
scroll to position [144, 0]
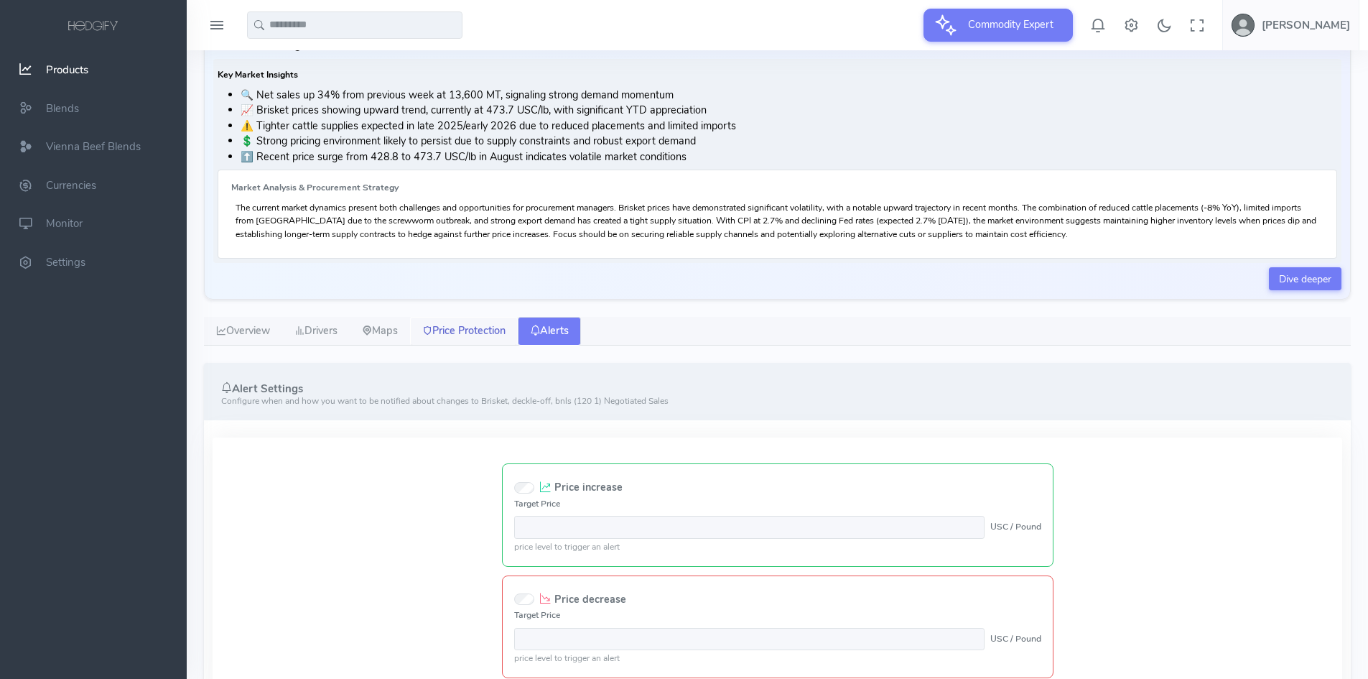
click at [485, 330] on link "Price Protection" at bounding box center [464, 331] width 108 height 29
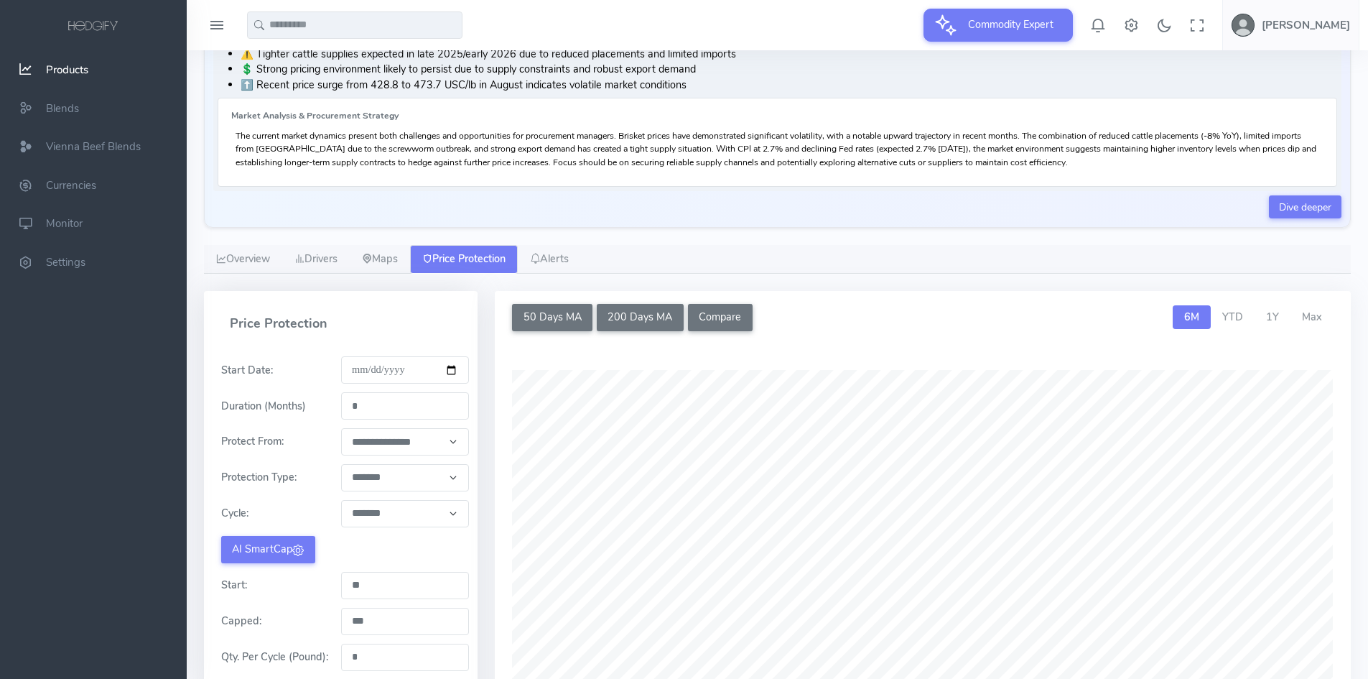
scroll to position [288, 0]
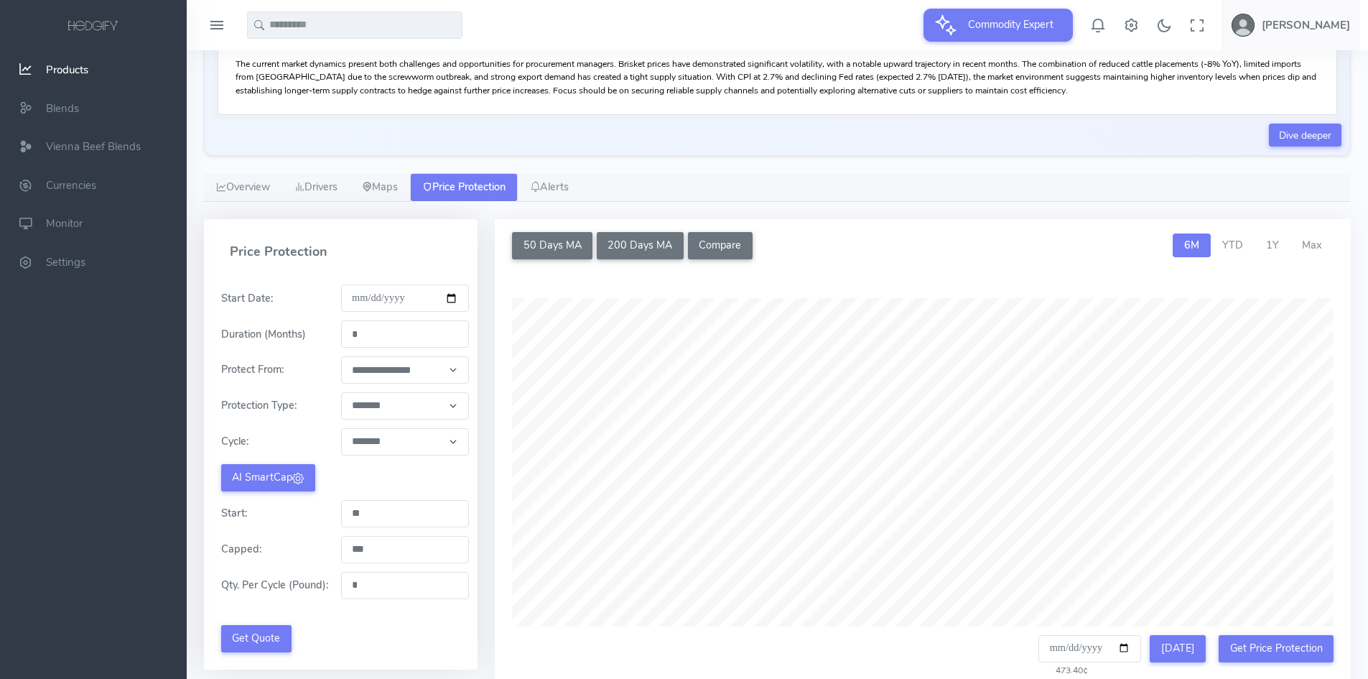
click at [391, 371] on select "**********" at bounding box center [405, 369] width 129 height 27
click at [391, 407] on select "**********" at bounding box center [405, 405] width 129 height 27
click at [366, 448] on select "******* ******** ******** ******** ******** ******** ******** ********* *******…" at bounding box center [405, 441] width 129 height 27
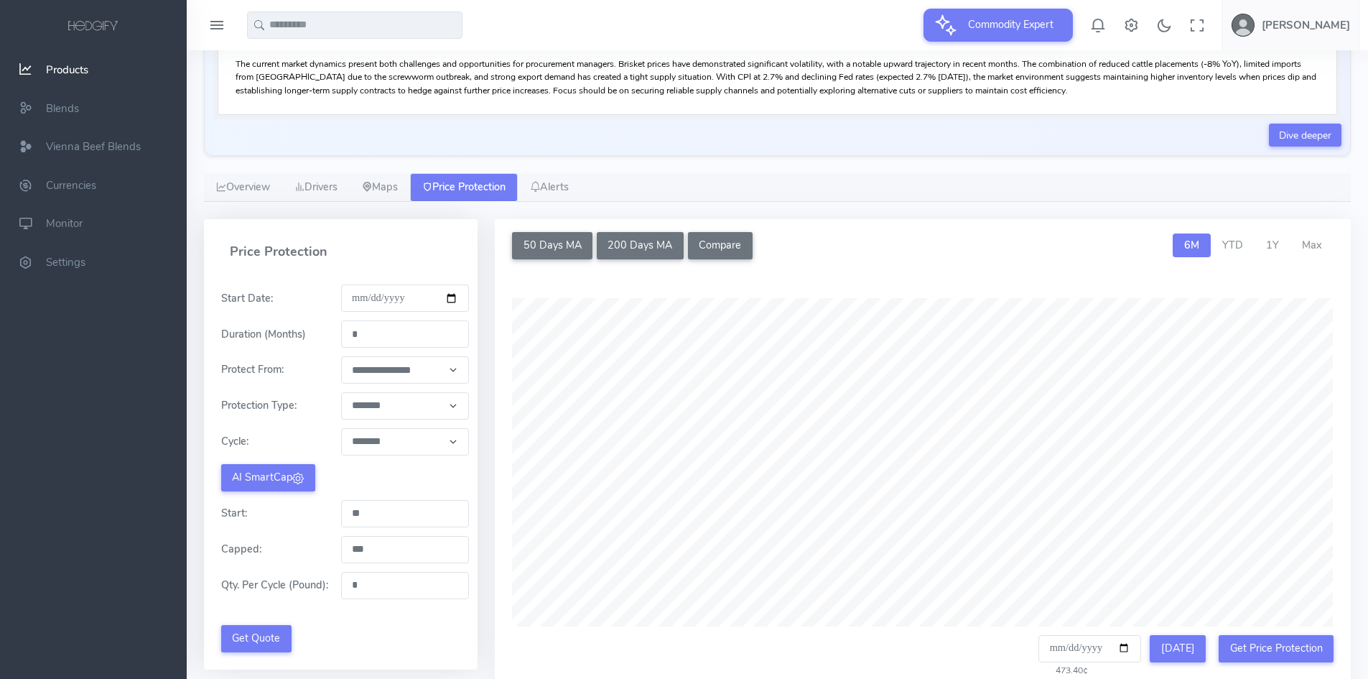
click at [364, 448] on select "******* ******** ******** ******** ******** ******** ******** ********* *******…" at bounding box center [405, 441] width 129 height 27
click at [391, 524] on input "**" at bounding box center [405, 513] width 129 height 27
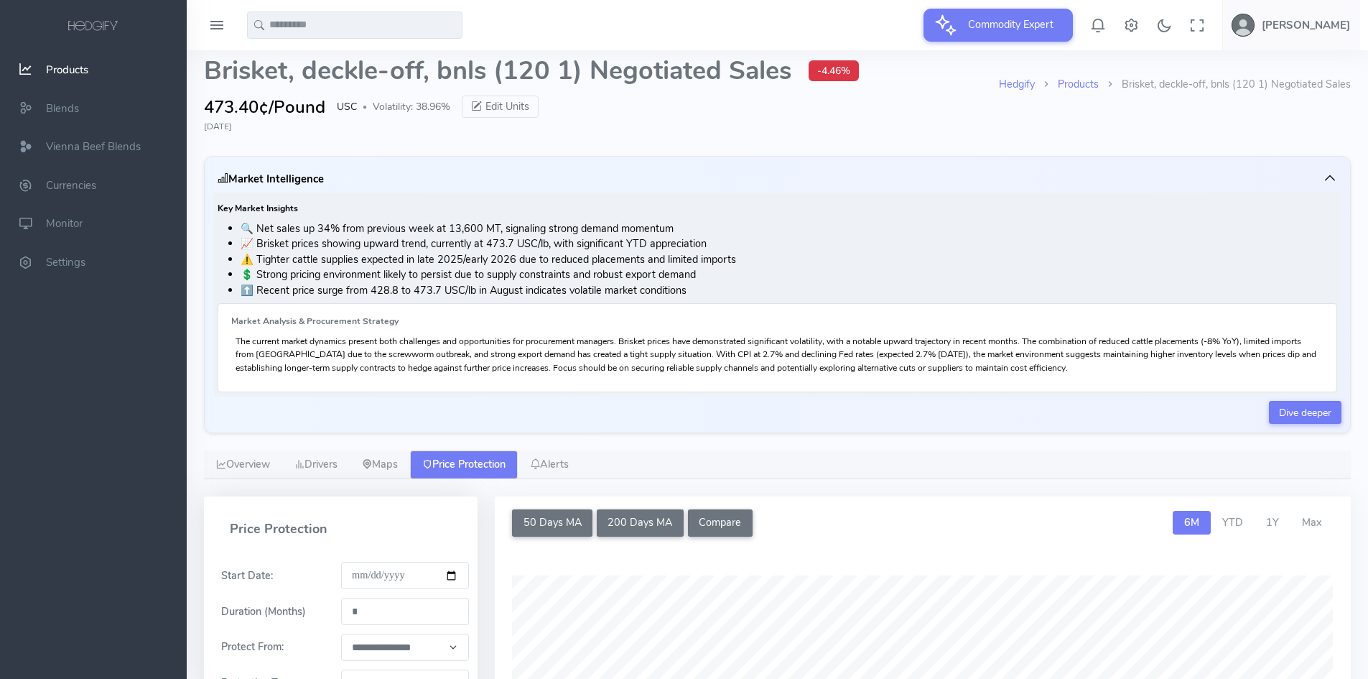
scroll to position [0, 0]
